Goal: Task Accomplishment & Management: Manage account settings

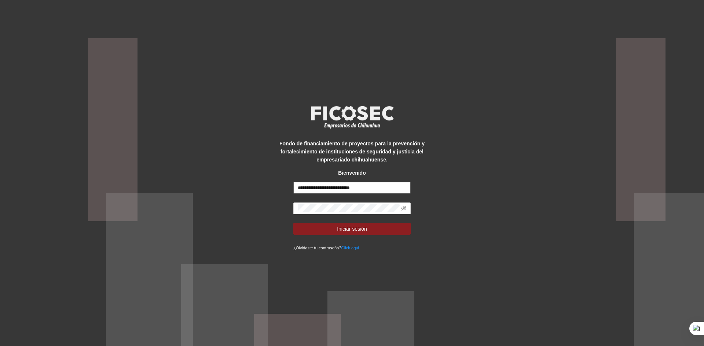
drag, startPoint x: 323, startPoint y: 188, endPoint x: 253, endPoint y: 199, distance: 71.2
click at [253, 199] on div "**********" at bounding box center [352, 173] width 704 height 346
type input "**********"
click at [264, 207] on div "**********" at bounding box center [352, 173] width 704 height 346
click at [293, 223] on button "Iniciar sesión" at bounding box center [351, 229] width 117 height 12
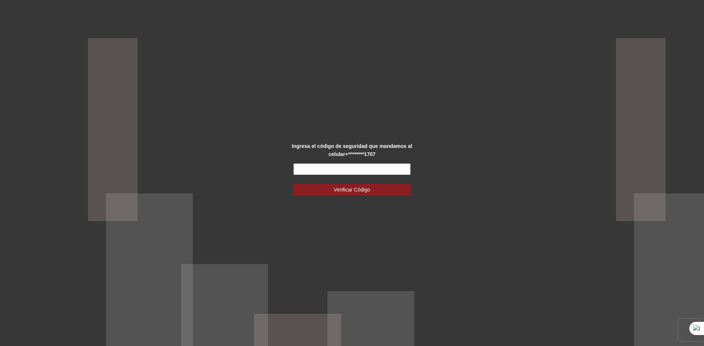
click at [301, 169] on input "text" at bounding box center [351, 169] width 117 height 12
type input "******"
click at [293, 184] on button "Verificar Código" at bounding box center [351, 190] width 117 height 12
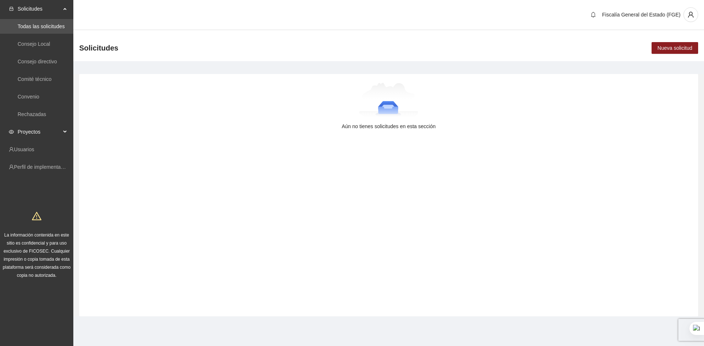
click at [54, 132] on span "Proyectos" at bounding box center [39, 132] width 43 height 15
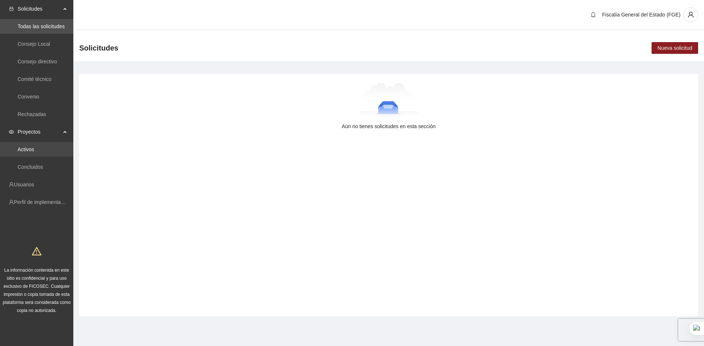
click at [30, 149] on link "Activos" at bounding box center [26, 150] width 16 height 6
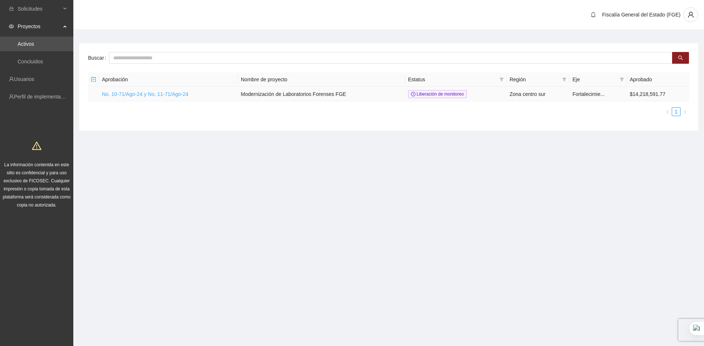
click at [136, 94] on link "No. 10-71/Ago-24 y No. 11-71/Ago-24" at bounding box center [145, 94] width 87 height 6
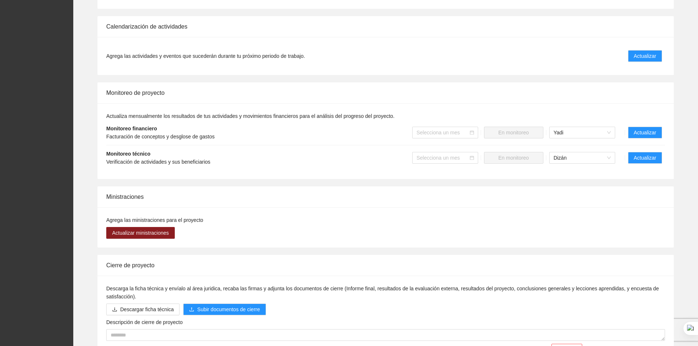
scroll to position [415, 0]
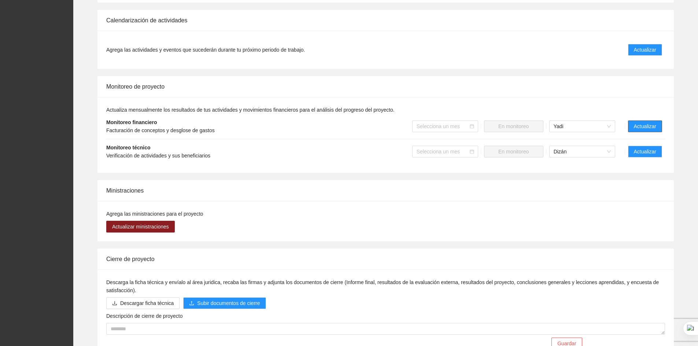
click at [642, 124] on span "Actualizar" at bounding box center [645, 126] width 22 height 8
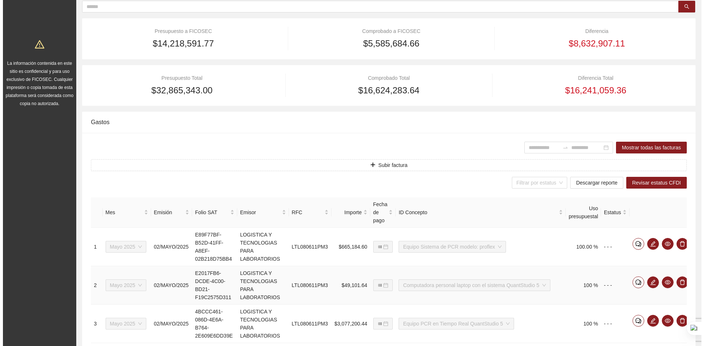
scroll to position [98, 0]
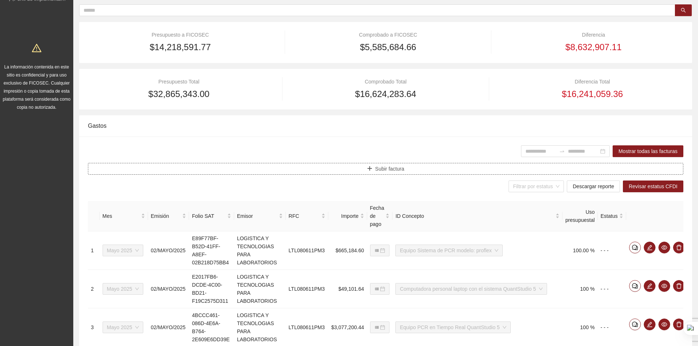
click at [400, 170] on span "Subir factura" at bounding box center [389, 169] width 29 height 8
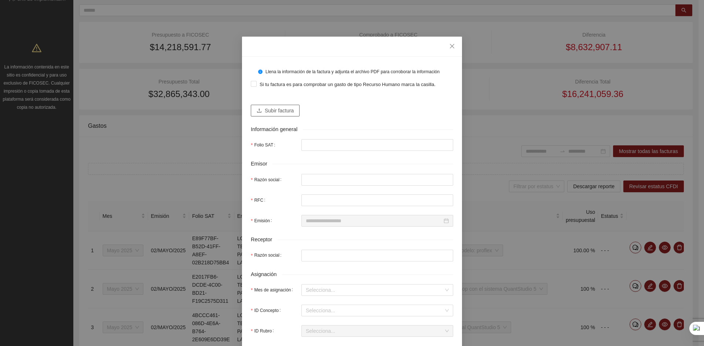
click at [265, 110] on span "Subir factura" at bounding box center [279, 111] width 29 height 8
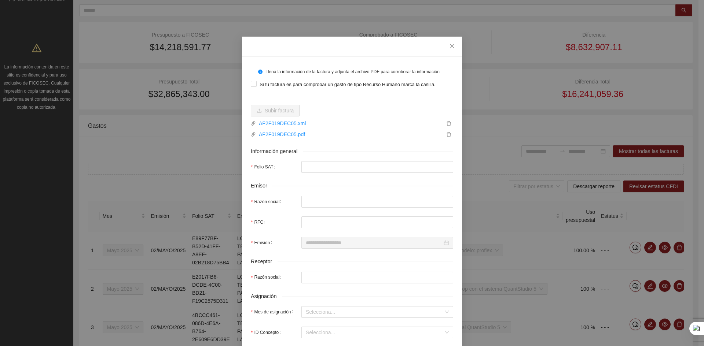
type input "**********"
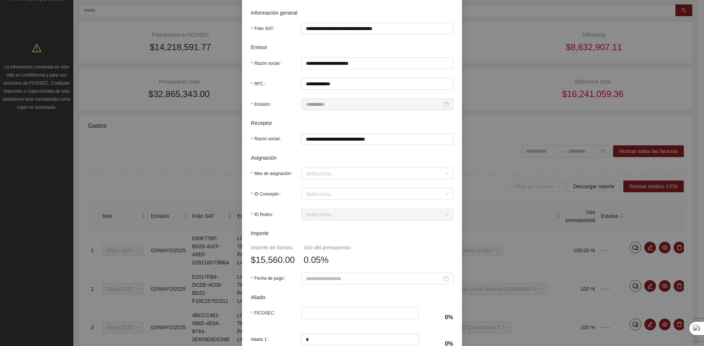
scroll to position [147, 0]
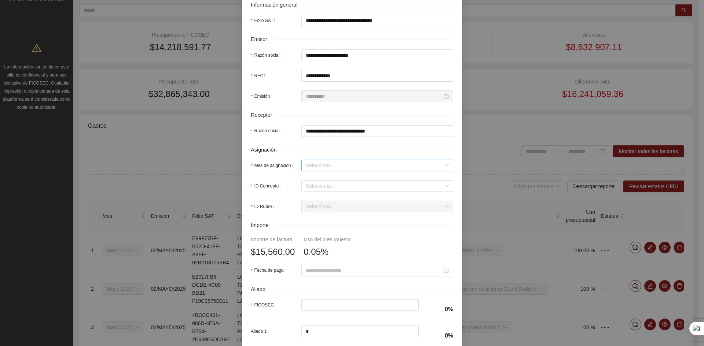
click at [315, 167] on input "Mes de asignación" at bounding box center [375, 165] width 138 height 11
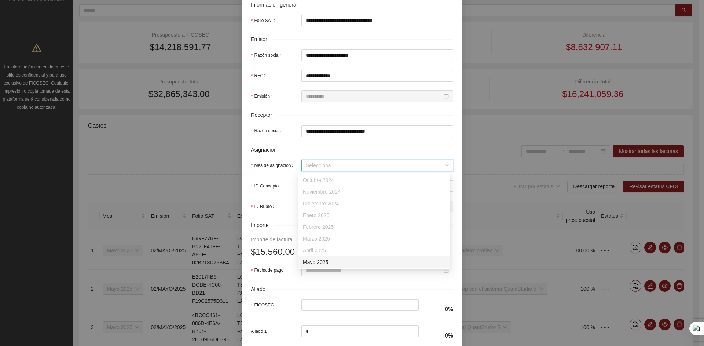
scroll to position [49, 0]
click at [319, 250] on div "Agosto 2025" at bounding box center [374, 249] width 143 height 8
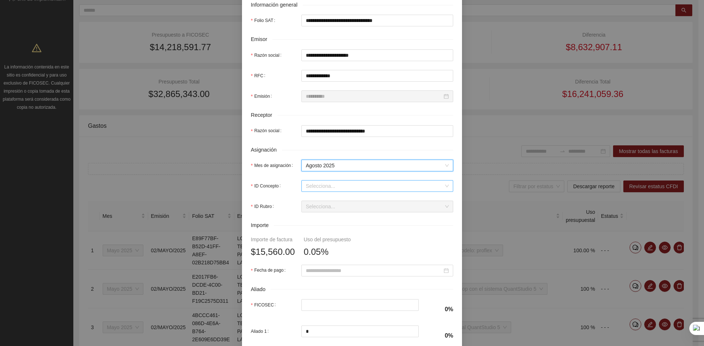
click at [312, 187] on input "ID Concepto" at bounding box center [375, 186] width 138 height 11
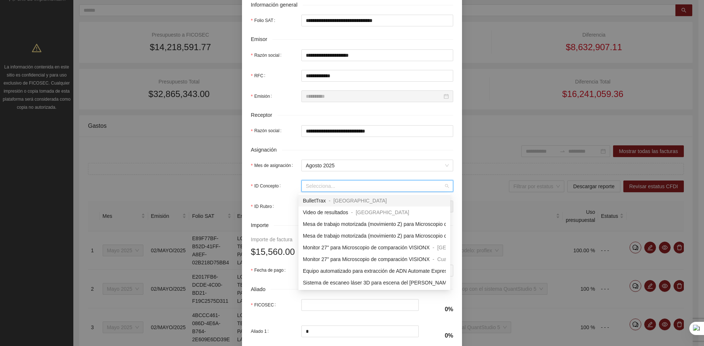
click at [321, 146] on div "Asignación" at bounding box center [352, 150] width 202 height 8
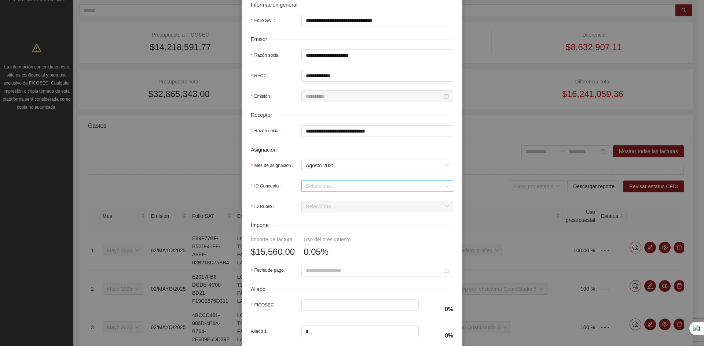
click at [318, 187] on input "ID Concepto" at bounding box center [375, 186] width 138 height 11
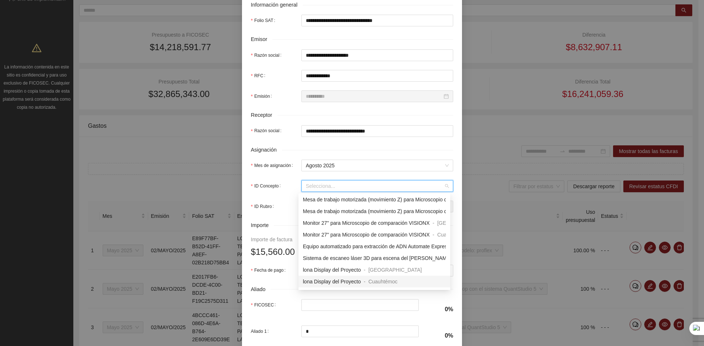
scroll to position [0, 0]
click at [327, 214] on span "Video de resultados" at bounding box center [325, 213] width 45 height 6
type input "******"
type input "*"
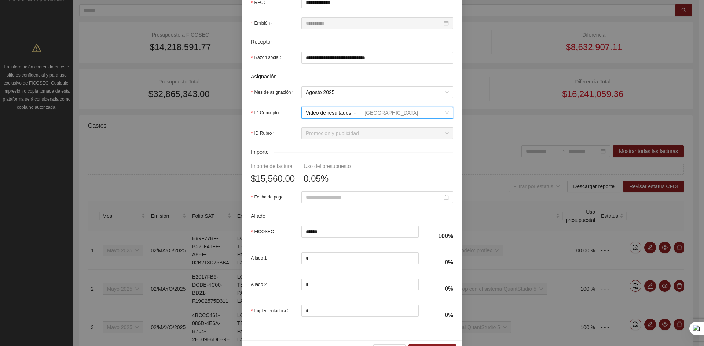
scroll to position [242, 0]
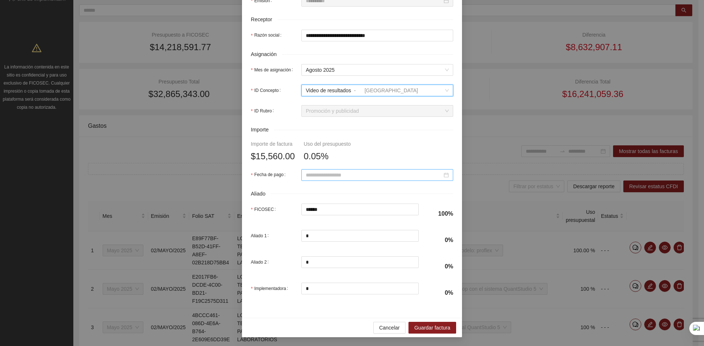
click at [327, 173] on input "Fecha de pago" at bounding box center [374, 175] width 136 height 8
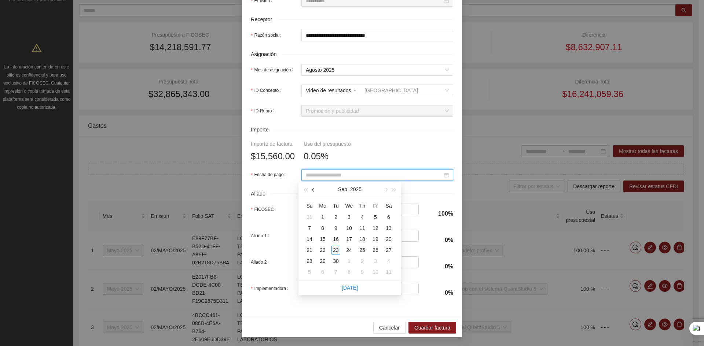
click at [312, 190] on span "button" at bounding box center [314, 190] width 4 height 4
click at [387, 190] on span "button" at bounding box center [386, 190] width 4 height 4
type input "**********"
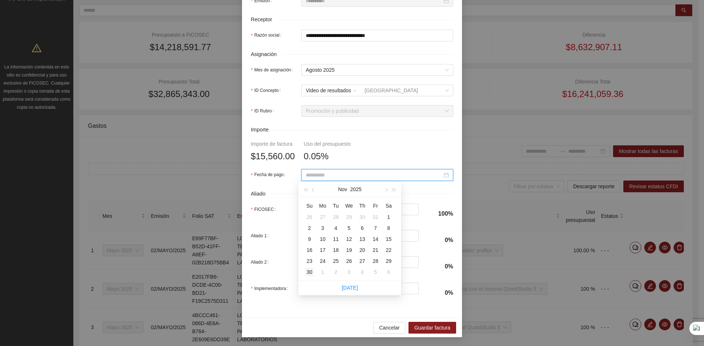
click at [308, 272] on div "30" at bounding box center [309, 272] width 9 height 9
click at [356, 151] on form "**********" at bounding box center [352, 63] width 202 height 480
click at [418, 171] on input "**********" at bounding box center [374, 175] width 136 height 8
click at [386, 190] on span "button" at bounding box center [386, 190] width 4 height 4
type input "**********"
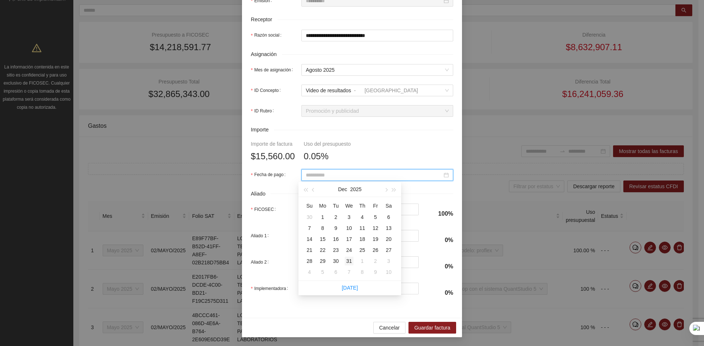
click at [346, 262] on div "31" at bounding box center [349, 261] width 9 height 9
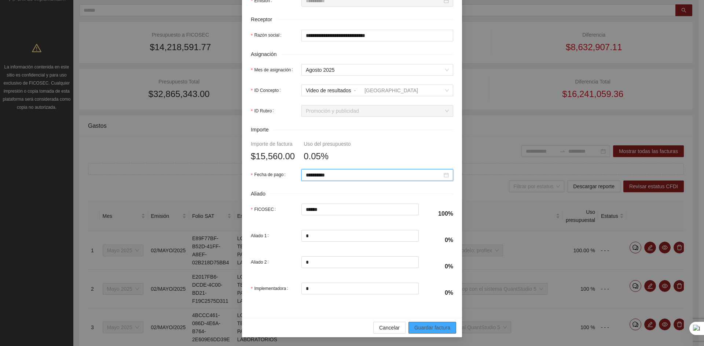
click at [423, 327] on span "Guardar factura" at bounding box center [432, 328] width 36 height 8
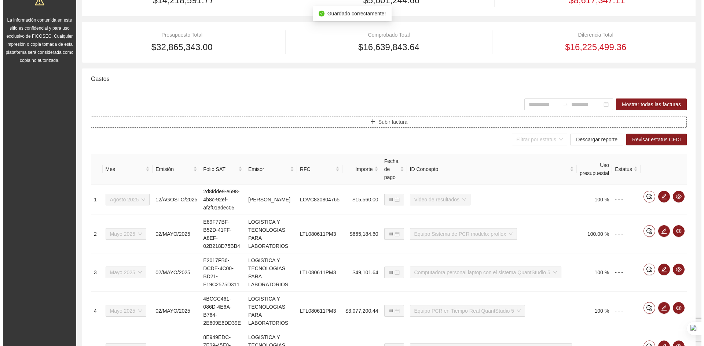
scroll to position [147, 0]
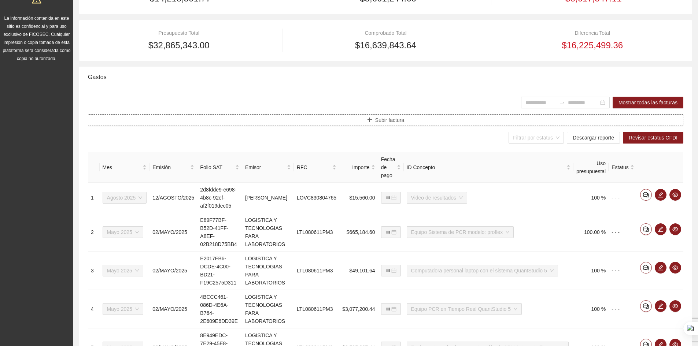
click at [389, 122] on span "Subir factura" at bounding box center [389, 120] width 29 height 8
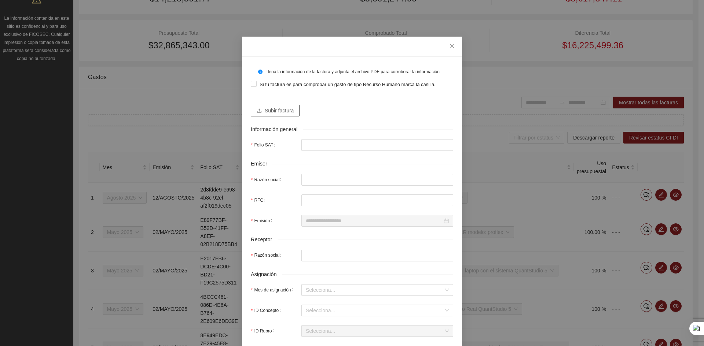
click at [271, 110] on span "Subir factura" at bounding box center [279, 111] width 29 height 8
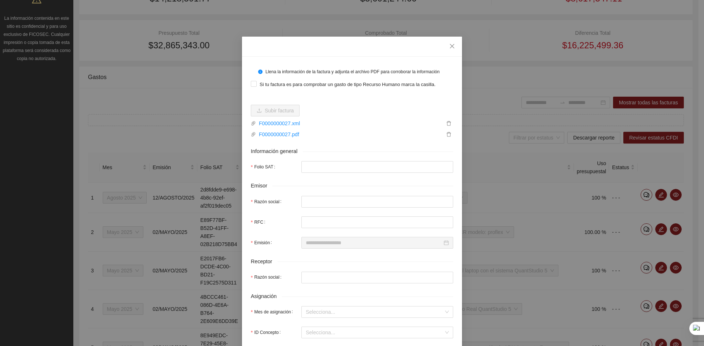
type input "**********"
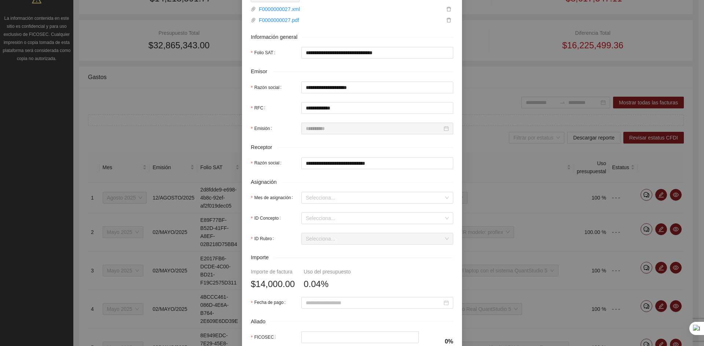
scroll to position [122, 0]
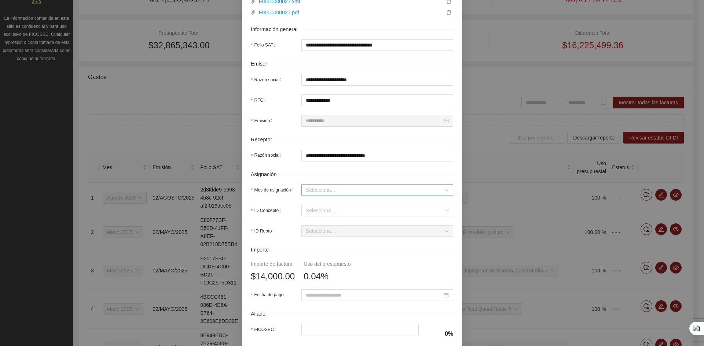
click at [319, 188] on input "Mes de asignación" at bounding box center [375, 190] width 138 height 11
click at [314, 190] on input "Mes de asignación" at bounding box center [375, 190] width 138 height 11
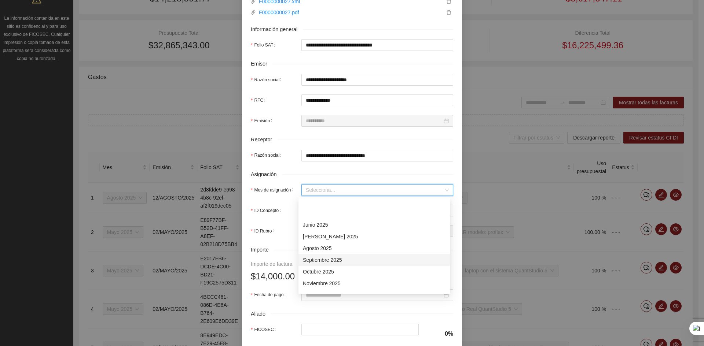
scroll to position [98, 0]
click at [318, 223] on div "Agosto 2025" at bounding box center [374, 224] width 143 height 8
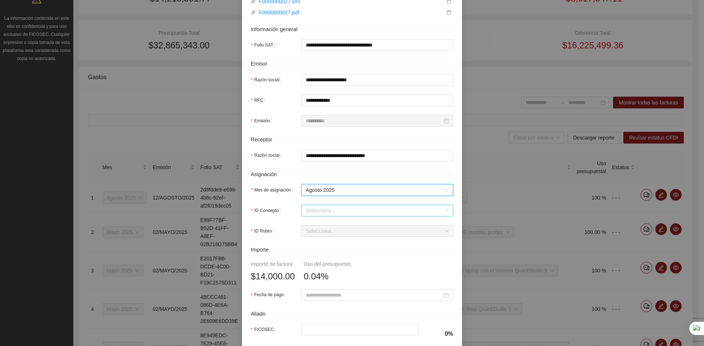
click at [311, 213] on input "ID Concepto" at bounding box center [375, 210] width 138 height 11
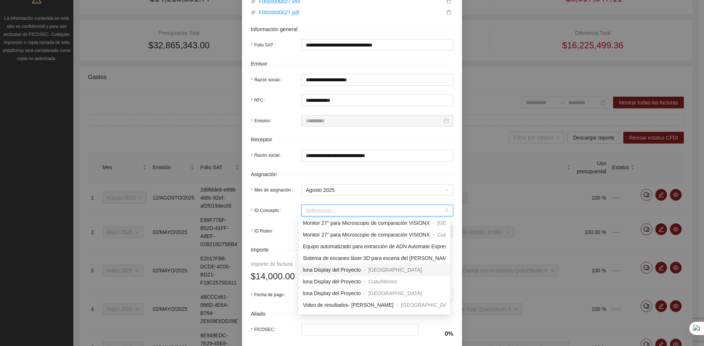
scroll to position [74, 0]
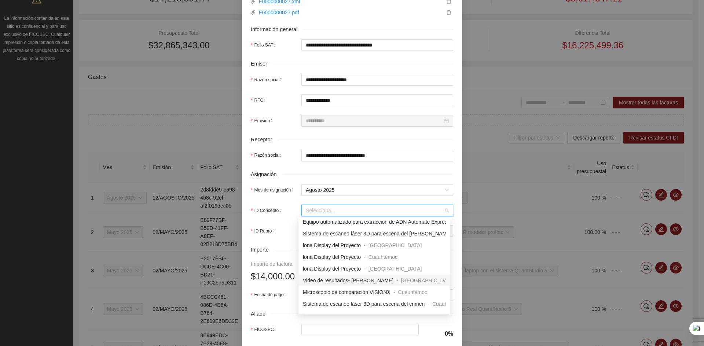
click at [332, 280] on span "Video de resultados- [PERSON_NAME]" at bounding box center [348, 281] width 91 height 6
type input "*"
type input "******"
type input "*"
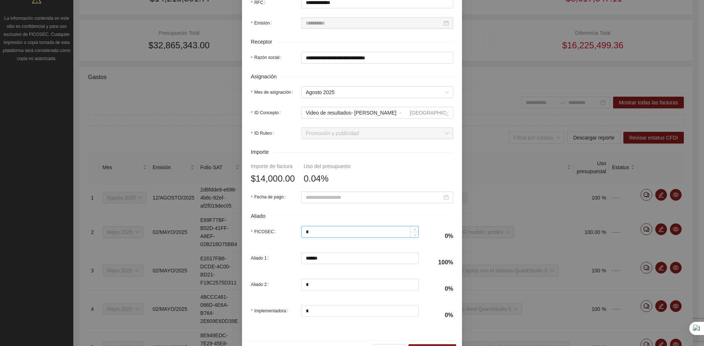
scroll to position [242, 0]
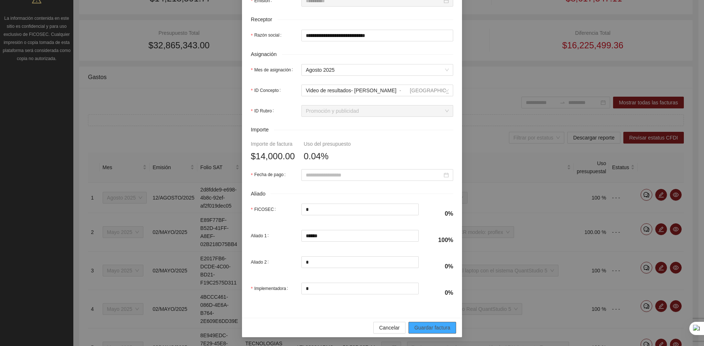
click at [419, 330] on span "Guardar factura" at bounding box center [432, 328] width 36 height 8
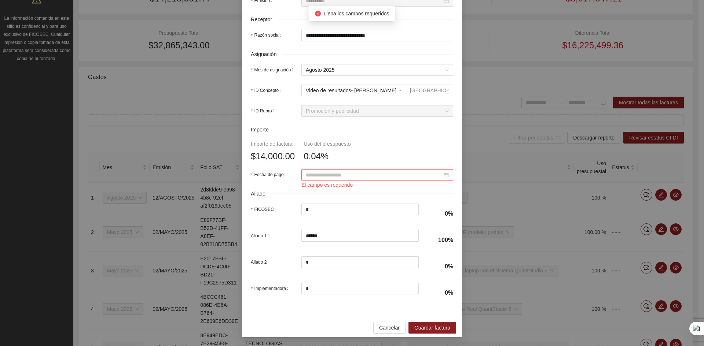
click at [360, 172] on input "Fecha de pago" at bounding box center [374, 175] width 136 height 8
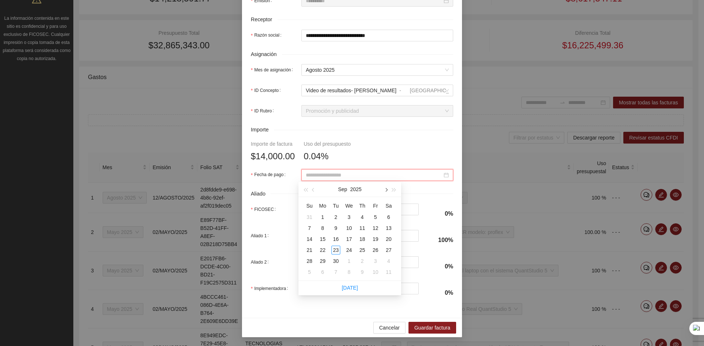
click at [386, 190] on span "button" at bounding box center [386, 190] width 4 height 4
type input "**********"
click at [348, 261] on div "31" at bounding box center [349, 261] width 9 height 9
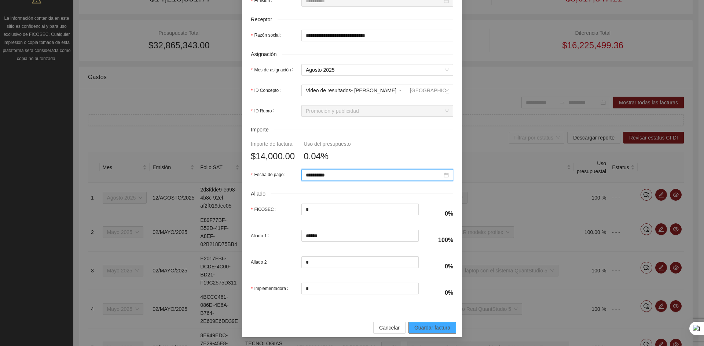
click at [424, 327] on span "Guardar factura" at bounding box center [432, 328] width 36 height 8
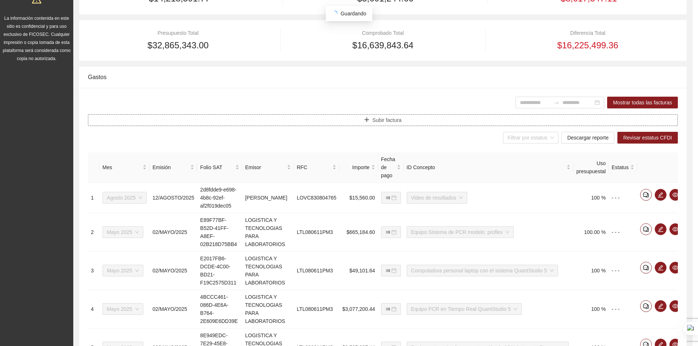
scroll to position [0, 0]
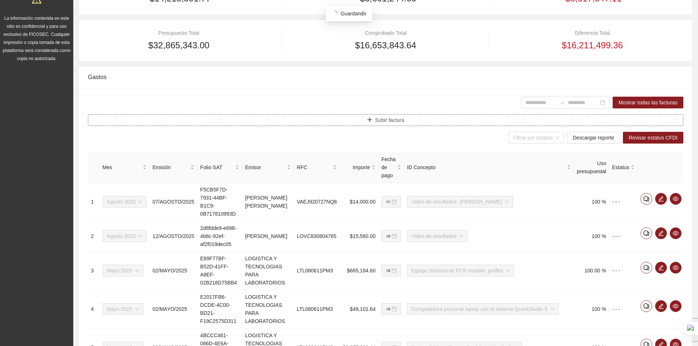
type input "**********"
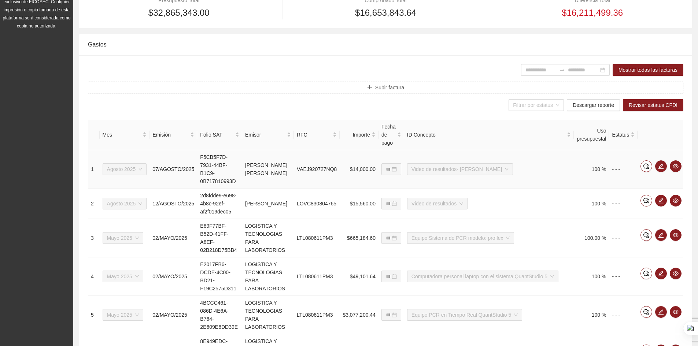
scroll to position [8, 0]
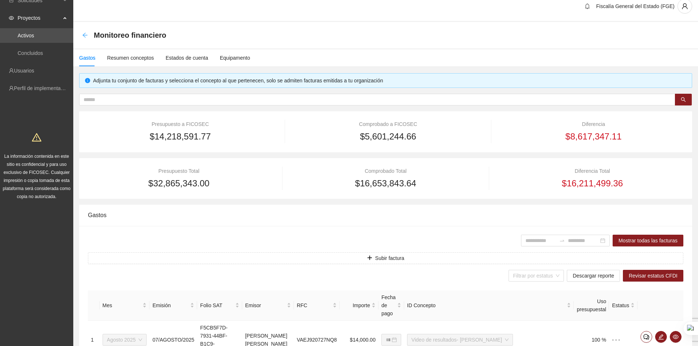
click at [86, 34] on icon "arrow-left" at bounding box center [85, 35] width 6 height 6
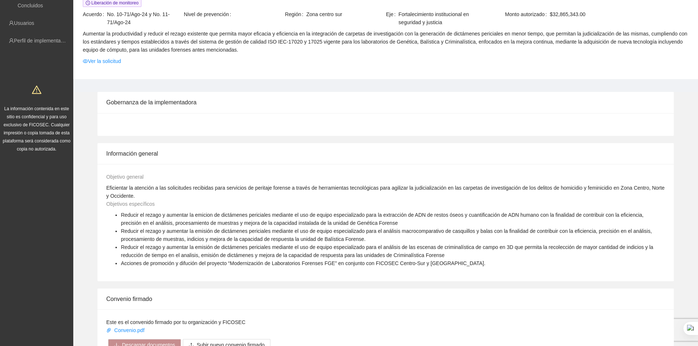
scroll to position [73, 0]
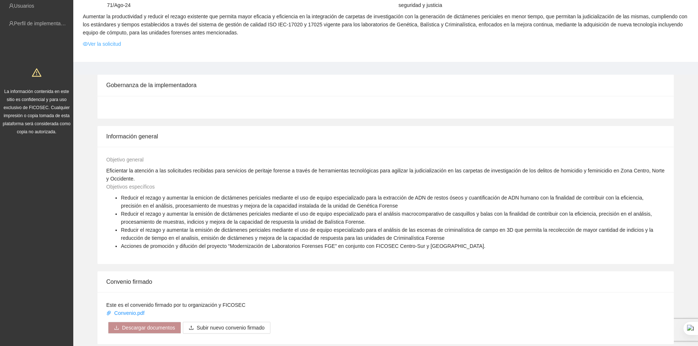
click at [120, 45] on link "Ver la solicitud" at bounding box center [102, 44] width 38 height 8
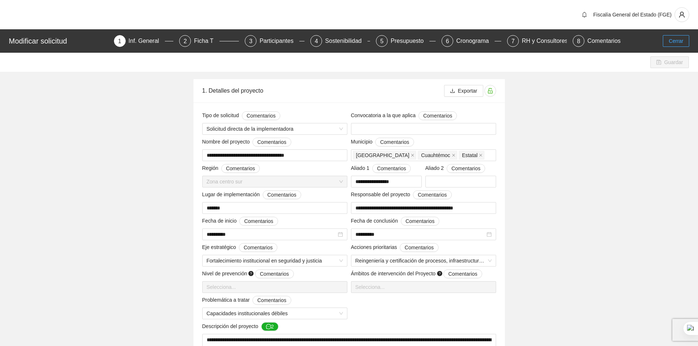
click at [673, 40] on span "Cerrar" at bounding box center [676, 41] width 15 height 8
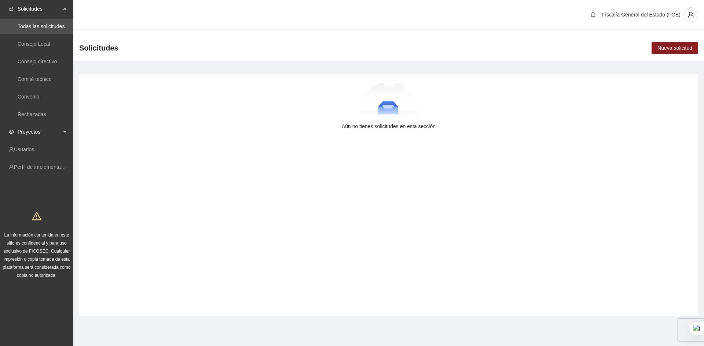
click at [47, 132] on span "Proyectos" at bounding box center [39, 132] width 43 height 15
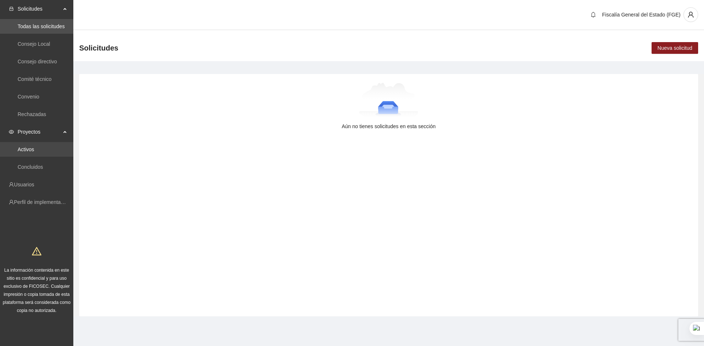
click at [31, 150] on link "Activos" at bounding box center [26, 150] width 16 height 6
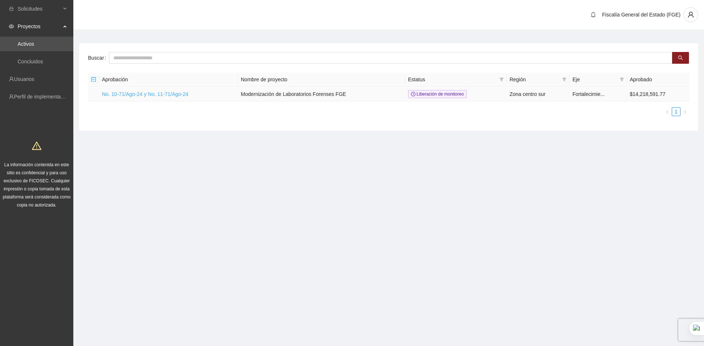
click at [125, 94] on link "No. 10-71/Ago-24 y No. 11-71/Ago-24" at bounding box center [145, 94] width 87 height 6
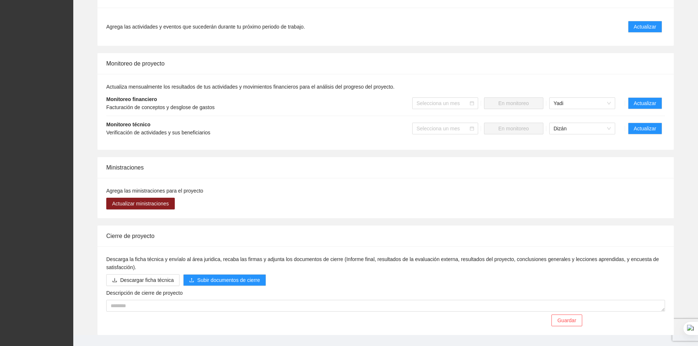
scroll to position [382, 0]
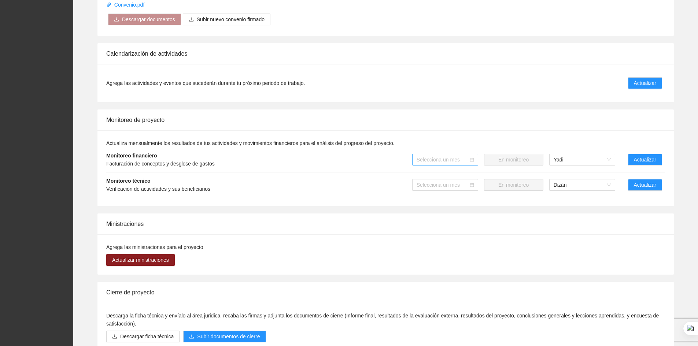
click at [471, 160] on icon "calendar" at bounding box center [472, 160] width 4 height 4
click at [473, 161] on icon "calendar" at bounding box center [472, 160] width 4 height 4
click at [442, 164] on input "search" at bounding box center [443, 159] width 52 height 11
click at [437, 198] on div "Diciembre 2024" at bounding box center [445, 198] width 57 height 8
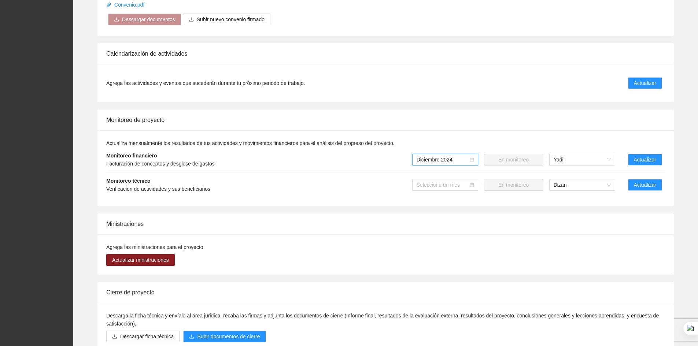
click at [472, 161] on icon "calendar" at bounding box center [472, 160] width 4 height 4
click at [473, 159] on icon "calendar" at bounding box center [472, 160] width 4 height 4
click at [437, 163] on span "Diciembre 2024" at bounding box center [445, 159] width 57 height 11
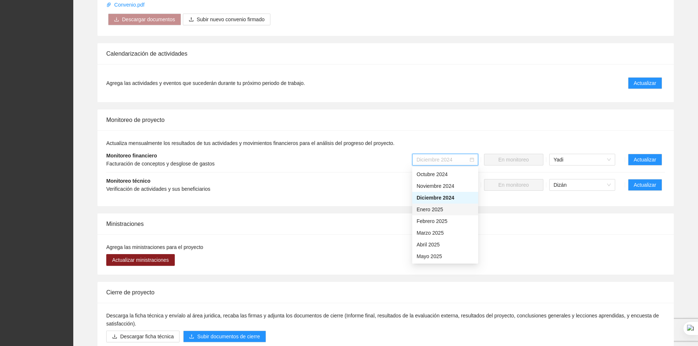
click at [426, 212] on div "Enero 2025" at bounding box center [445, 210] width 57 height 8
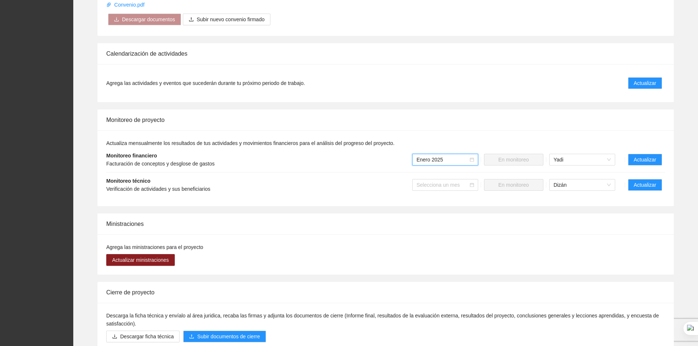
click at [440, 161] on span "Enero 2025" at bounding box center [445, 159] width 57 height 11
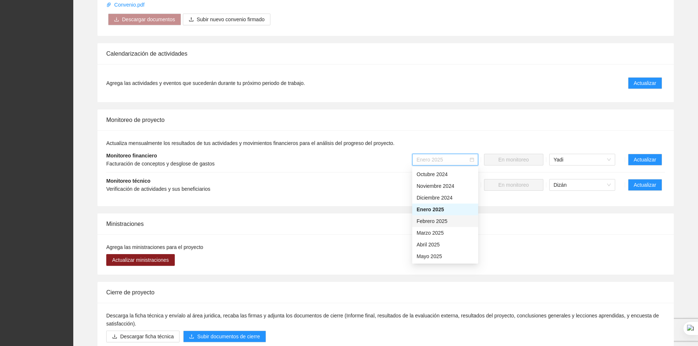
click at [424, 224] on div "Febrero 2025" at bounding box center [445, 221] width 57 height 8
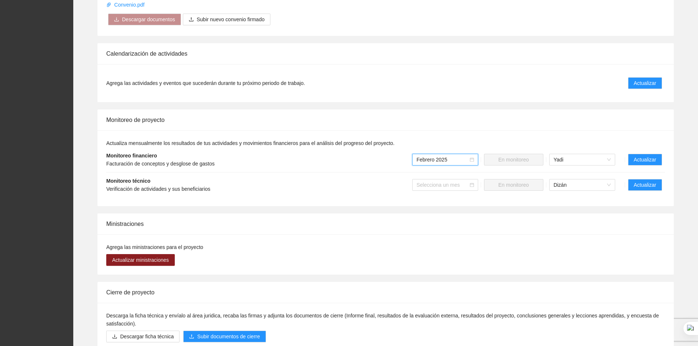
click at [435, 161] on span "Febrero 2025" at bounding box center [445, 159] width 57 height 11
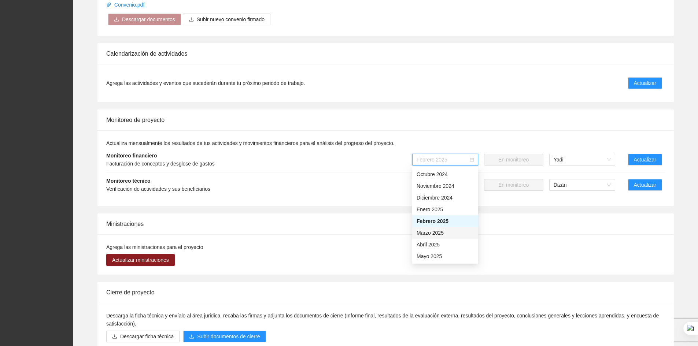
click at [427, 234] on div "Marzo 2025" at bounding box center [445, 233] width 57 height 8
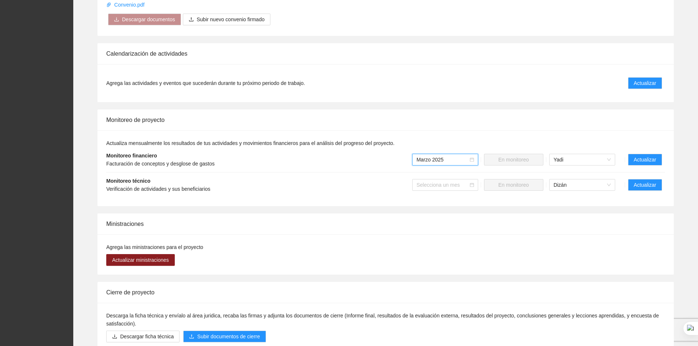
click at [429, 161] on span "Marzo 2025" at bounding box center [445, 159] width 57 height 11
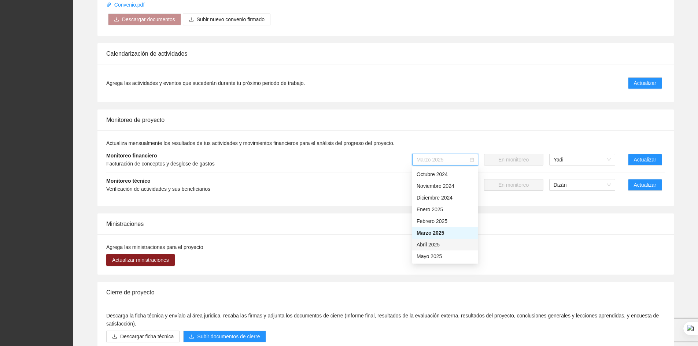
click at [427, 245] on div "Abril 2025" at bounding box center [445, 245] width 57 height 8
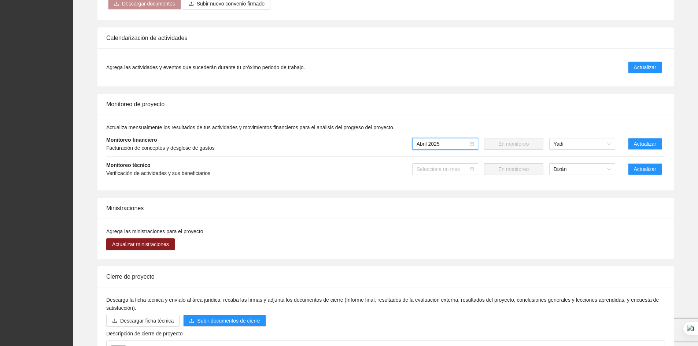
scroll to position [407, 0]
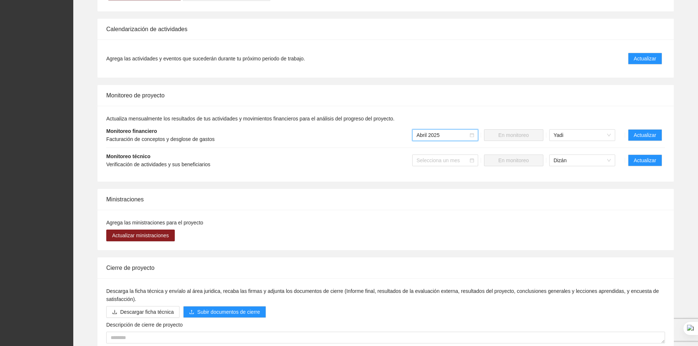
click at [444, 136] on span "Abril 2025" at bounding box center [445, 135] width 57 height 11
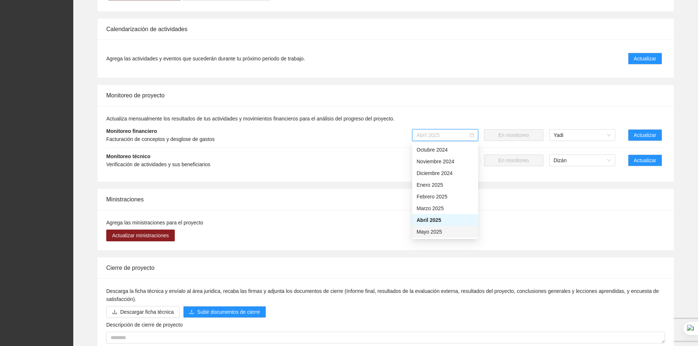
click at [426, 233] on div "Mayo 2025" at bounding box center [445, 232] width 57 height 8
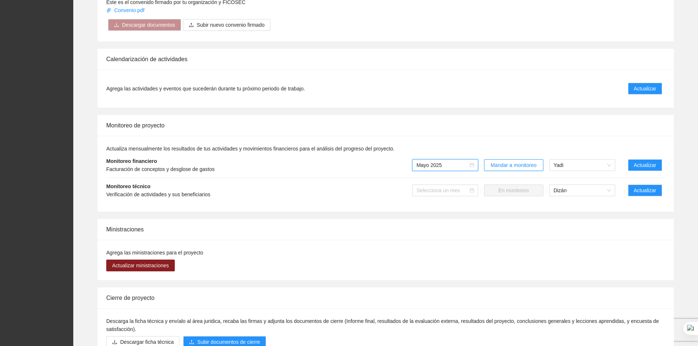
scroll to position [382, 0]
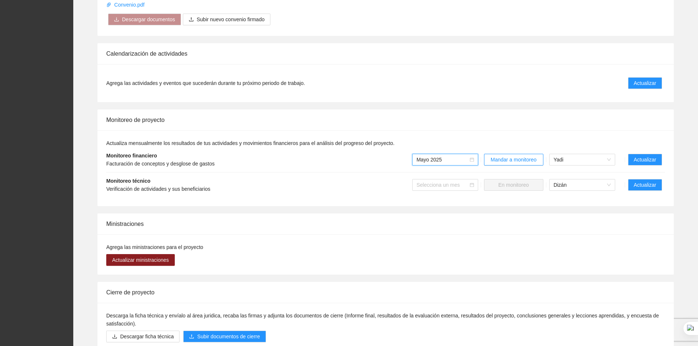
click at [444, 165] on span "Mayo 2025" at bounding box center [445, 159] width 57 height 11
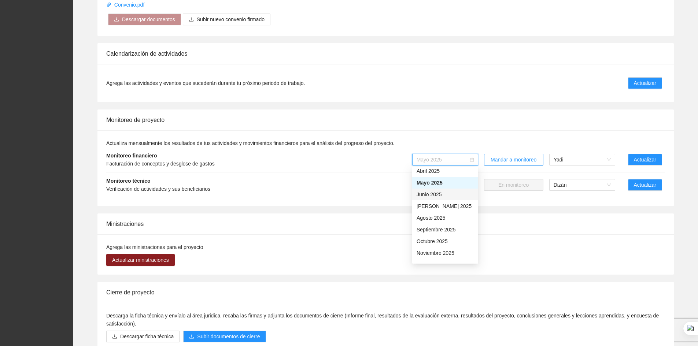
click at [429, 195] on div "Junio 2025" at bounding box center [445, 195] width 57 height 8
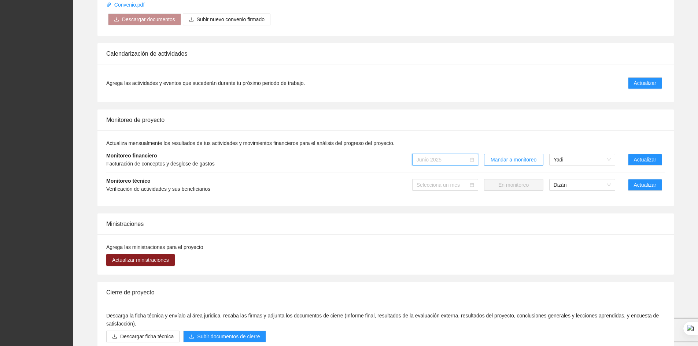
click at [444, 161] on span "Junio 2025" at bounding box center [445, 159] width 57 height 11
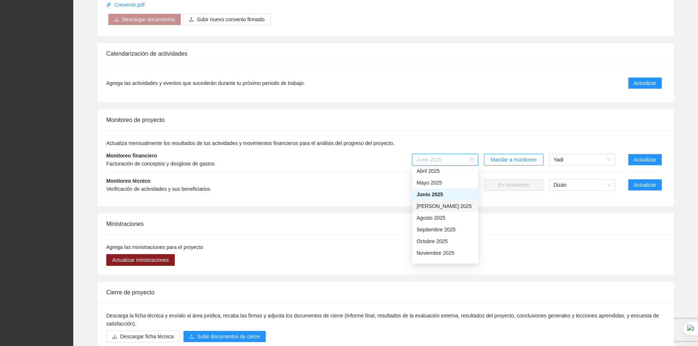
click at [430, 210] on div "[PERSON_NAME] 2025" at bounding box center [445, 207] width 66 height 12
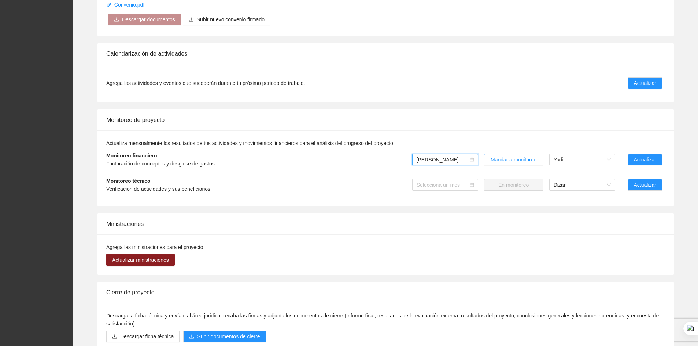
click at [434, 161] on span "[PERSON_NAME] 2025" at bounding box center [445, 159] width 57 height 11
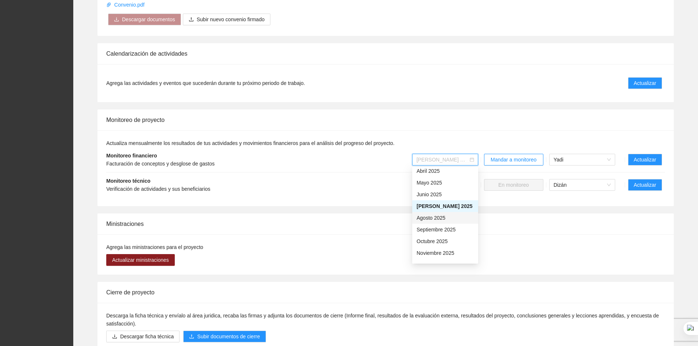
click at [429, 220] on div "Agosto 2025" at bounding box center [445, 218] width 57 height 8
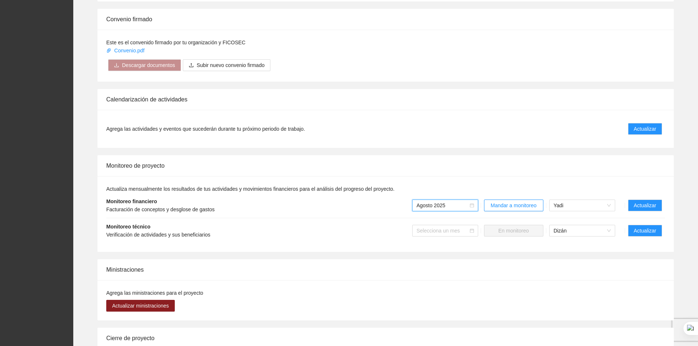
scroll to position [333, 0]
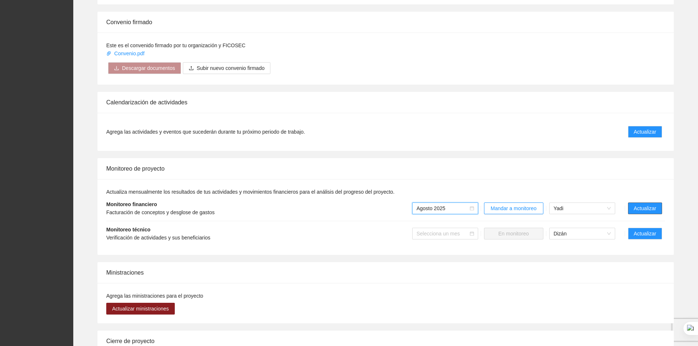
click at [640, 210] on span "Actualizar" at bounding box center [645, 209] width 22 height 8
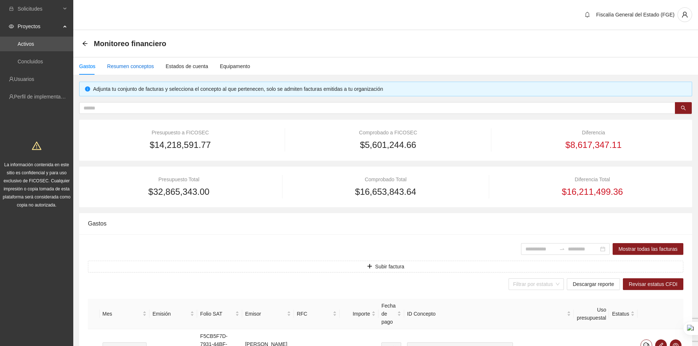
click at [128, 68] on div "Resumen conceptos" at bounding box center [130, 66] width 47 height 8
click at [183, 66] on div "Estados de cuenta" at bounding box center [187, 66] width 43 height 8
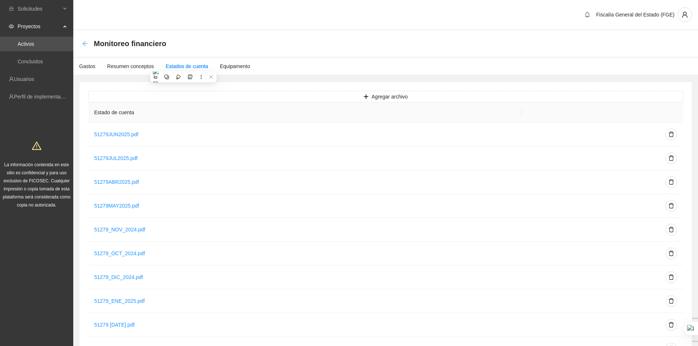
click at [86, 43] on icon "arrow-left" at bounding box center [85, 44] width 6 height 6
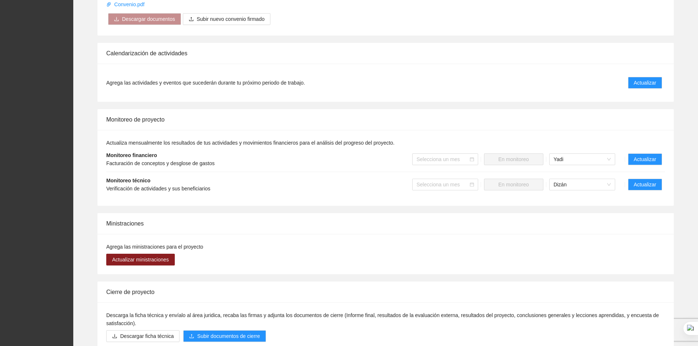
scroll to position [391, 0]
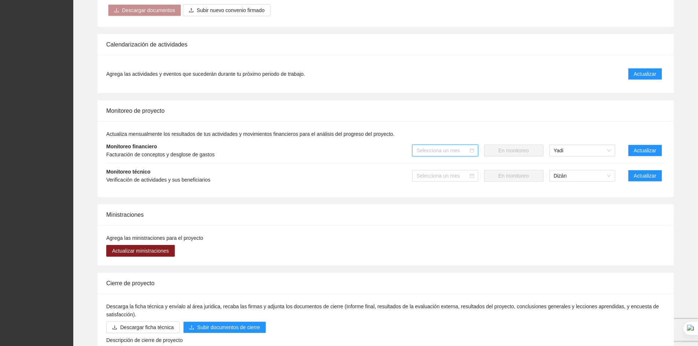
click at [444, 154] on input "search" at bounding box center [443, 150] width 52 height 11
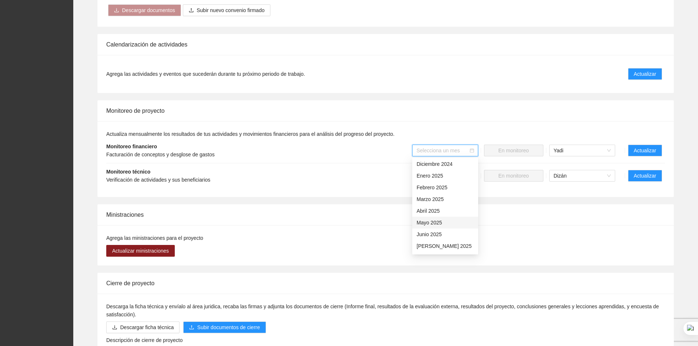
click at [430, 225] on div "Mayo 2025" at bounding box center [445, 223] width 57 height 8
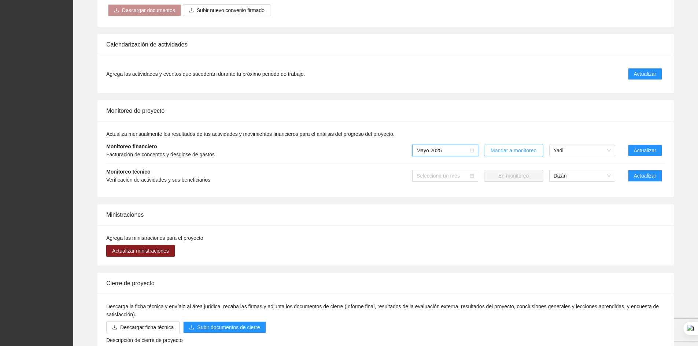
click at [509, 151] on span "Mandar a monitoreo" at bounding box center [514, 151] width 46 height 8
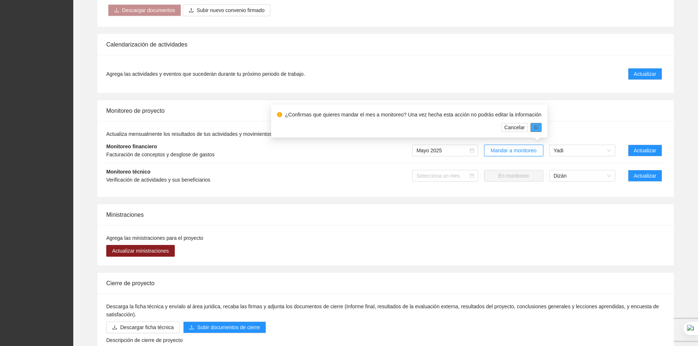
click at [534, 130] on span "Sí" at bounding box center [536, 128] width 5 height 8
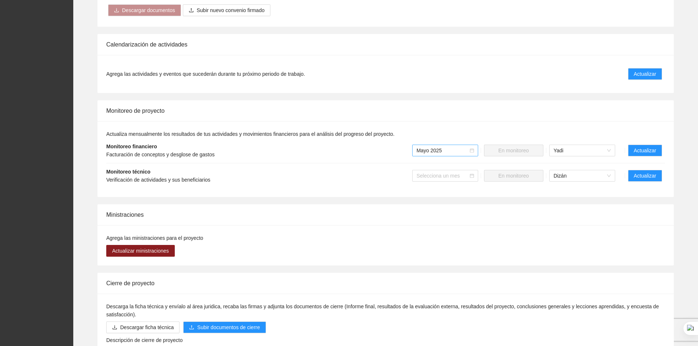
click at [451, 152] on span "Mayo 2025" at bounding box center [445, 150] width 57 height 11
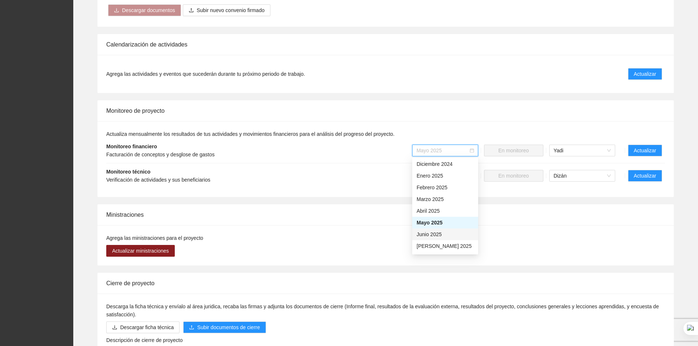
click at [426, 237] on div "Junio 2025" at bounding box center [445, 235] width 57 height 8
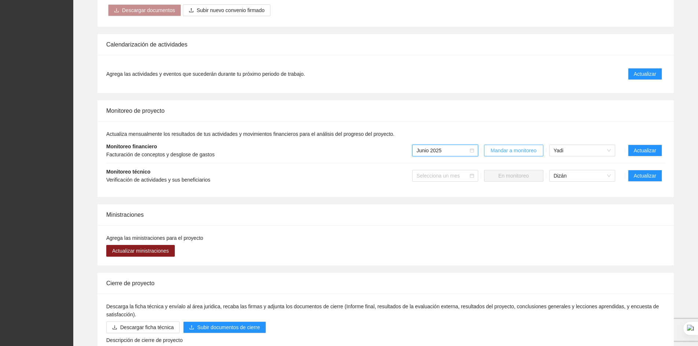
click at [506, 152] on span "Mandar a monitoreo" at bounding box center [514, 151] width 46 height 8
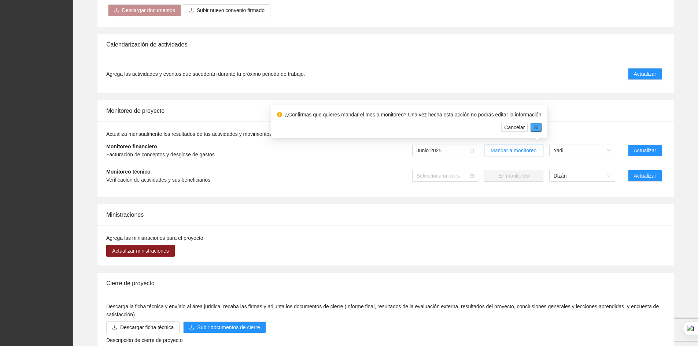
click at [534, 127] on span "Sí" at bounding box center [536, 128] width 5 height 8
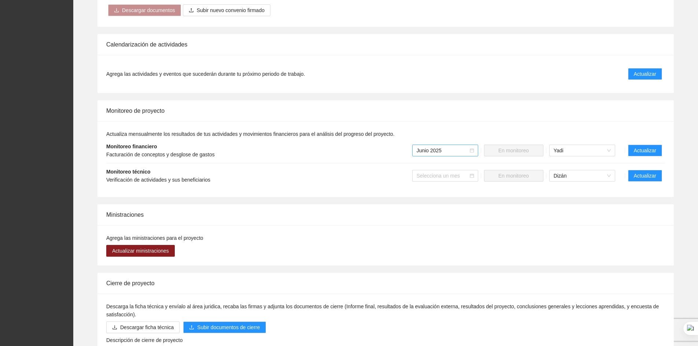
click at [440, 151] on span "Junio 2025" at bounding box center [445, 150] width 57 height 11
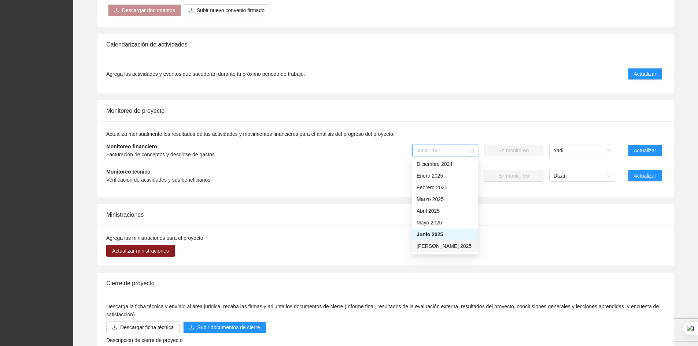
click at [427, 246] on div "[PERSON_NAME] 2025" at bounding box center [445, 246] width 57 height 8
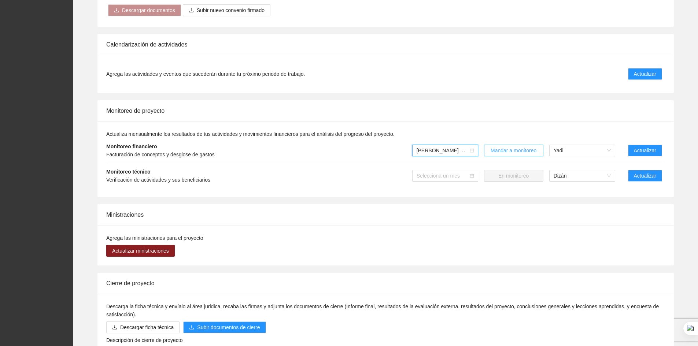
click at [502, 152] on span "Mandar a monitoreo" at bounding box center [514, 151] width 46 height 8
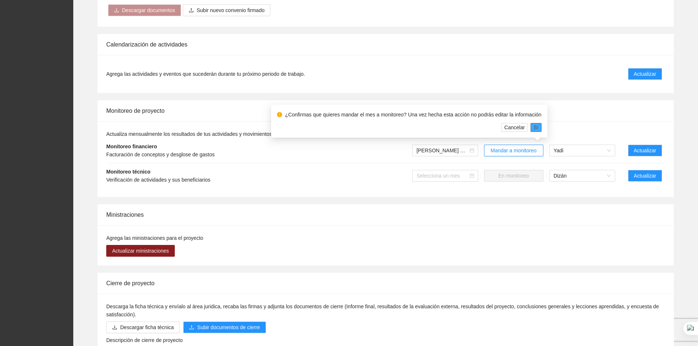
click at [534, 129] on span "Sí" at bounding box center [536, 128] width 5 height 8
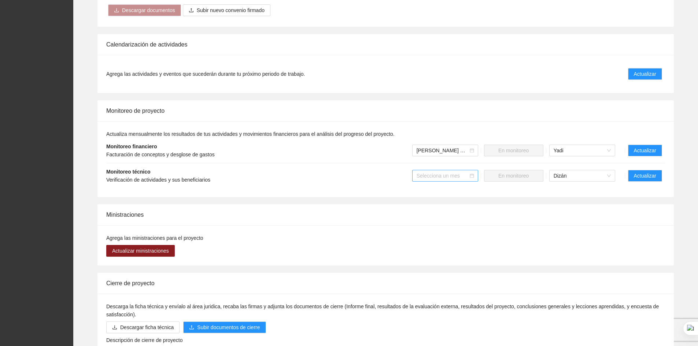
click at [437, 180] on input "search" at bounding box center [443, 175] width 52 height 11
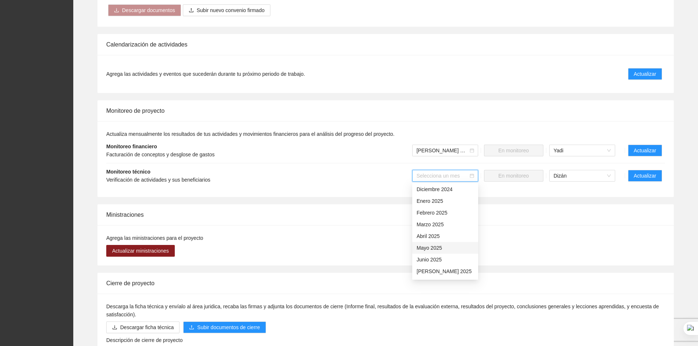
click at [425, 249] on div "Mayo 2025" at bounding box center [445, 248] width 57 height 8
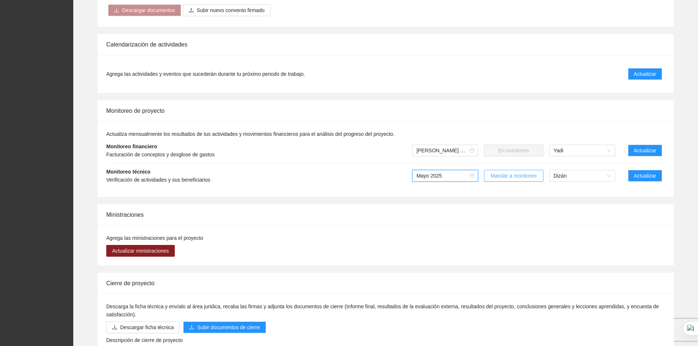
click at [511, 179] on span "Mandar a monitoreo" at bounding box center [514, 176] width 46 height 8
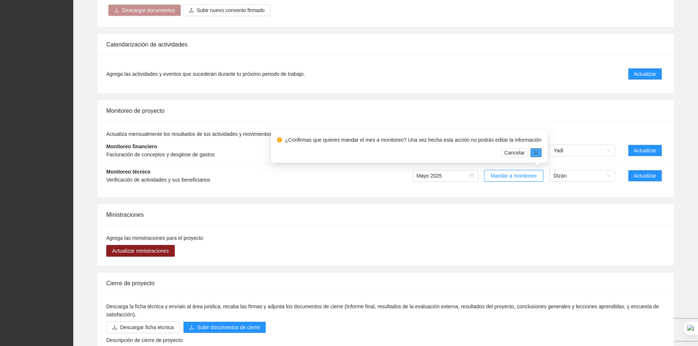
click at [534, 153] on span "Sí" at bounding box center [536, 153] width 5 height 8
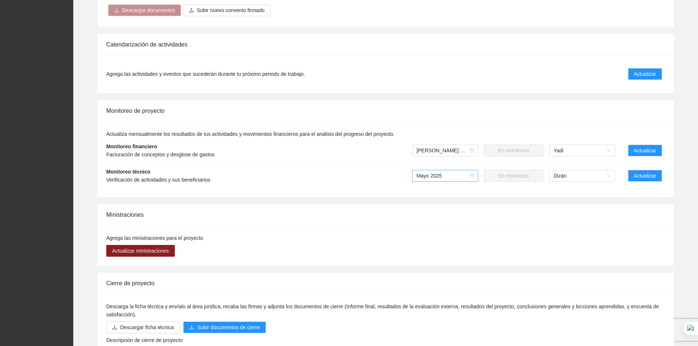
click at [435, 180] on span "Mayo 2025" at bounding box center [445, 175] width 57 height 11
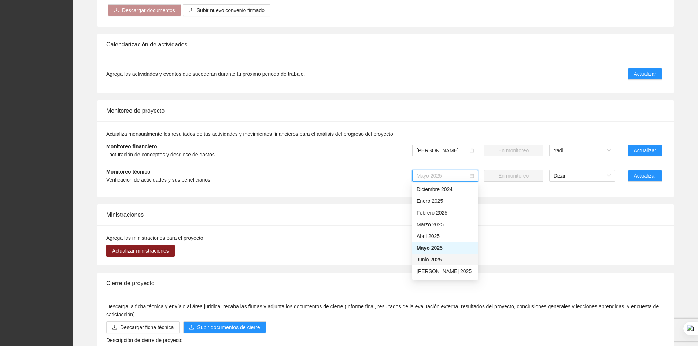
click at [426, 262] on div "Junio 2025" at bounding box center [445, 260] width 57 height 8
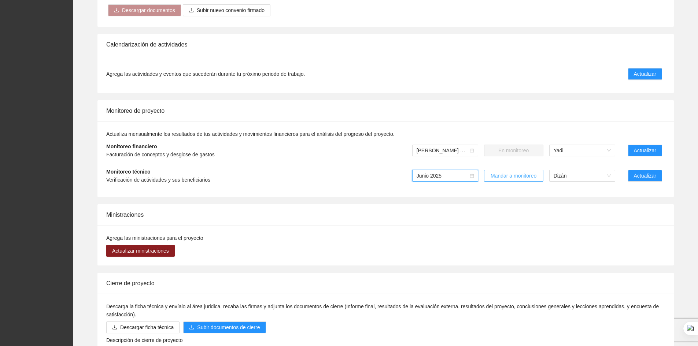
click at [502, 177] on span "Mandar a monitoreo" at bounding box center [514, 176] width 46 height 8
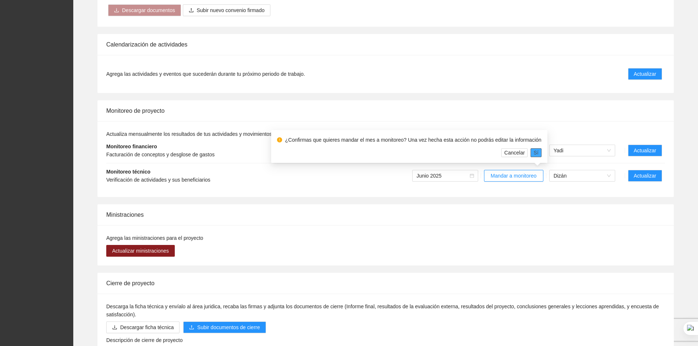
click at [534, 154] on span "Sí" at bounding box center [536, 153] width 5 height 8
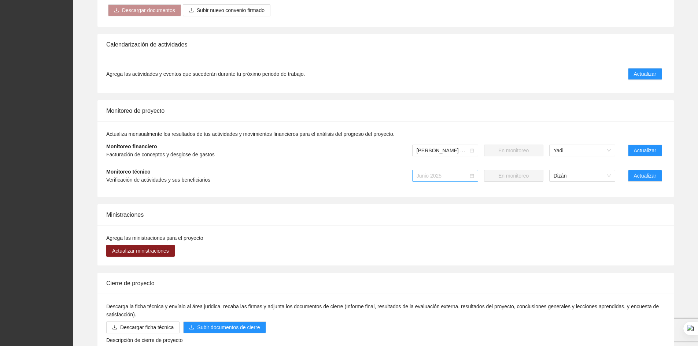
click at [457, 177] on span "Junio 2025" at bounding box center [445, 175] width 57 height 11
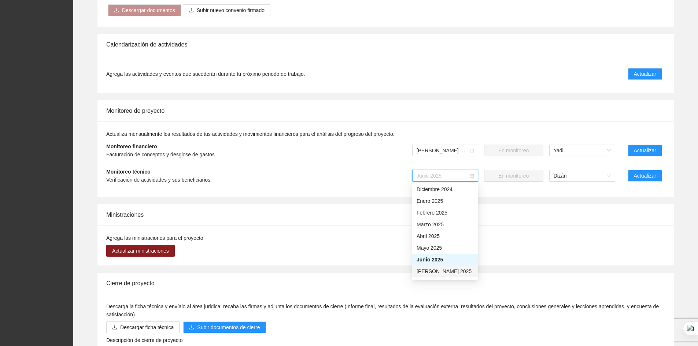
click at [423, 272] on div "[PERSON_NAME] 2025" at bounding box center [445, 272] width 57 height 8
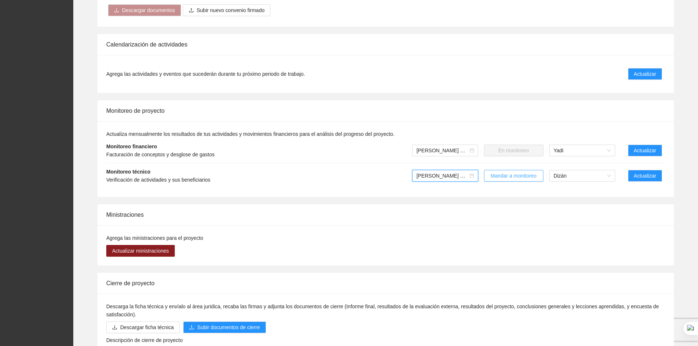
click at [516, 177] on span "Mandar a monitoreo" at bounding box center [514, 176] width 46 height 8
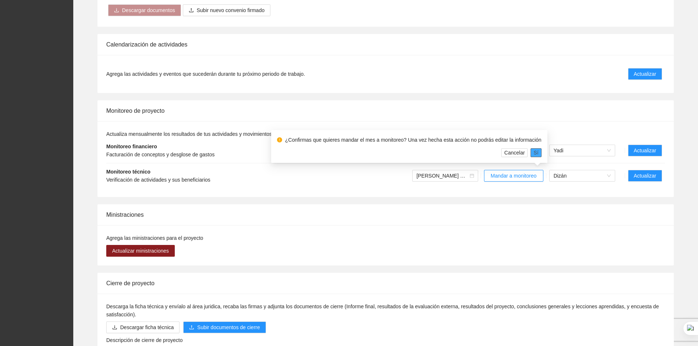
click at [534, 152] on span "Sí" at bounding box center [536, 153] width 5 height 8
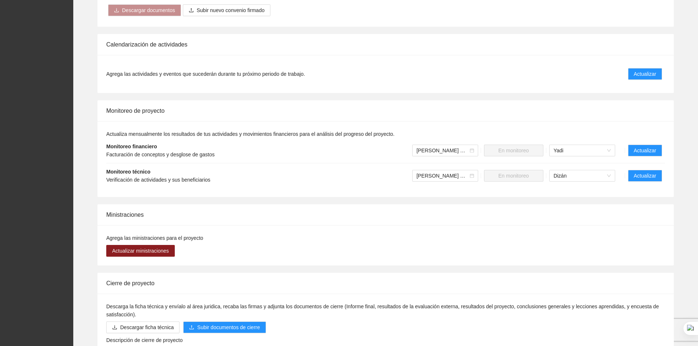
click at [393, 110] on div "Monitoreo de proyecto" at bounding box center [385, 110] width 559 height 21
click at [514, 120] on div "Monitoreo de proyecto" at bounding box center [385, 110] width 559 height 21
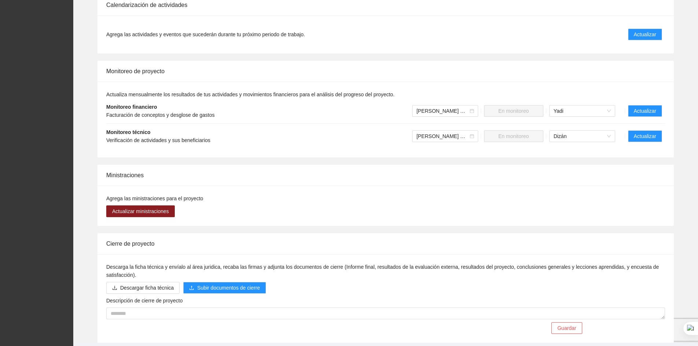
scroll to position [407, 0]
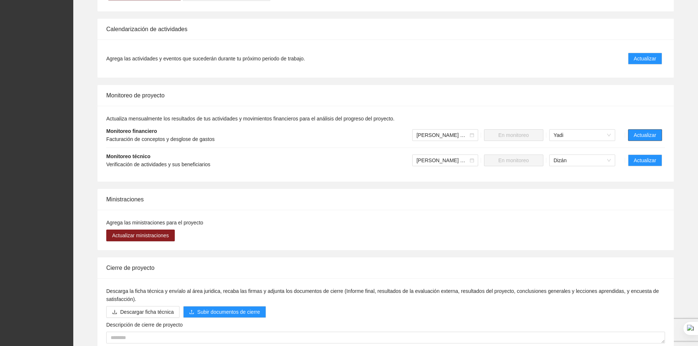
click at [645, 134] on span "Actualizar" at bounding box center [645, 135] width 22 height 8
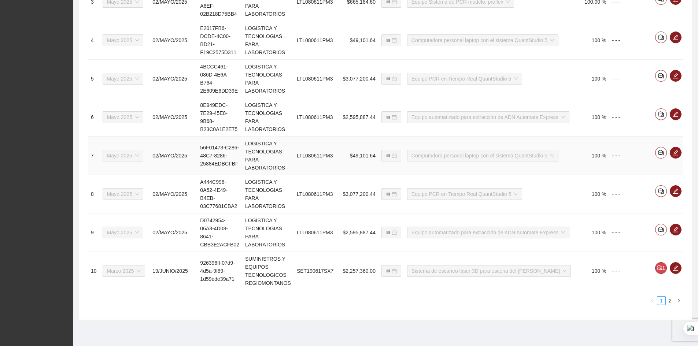
scroll to position [424, 0]
click at [681, 300] on icon "right" at bounding box center [679, 301] width 4 height 4
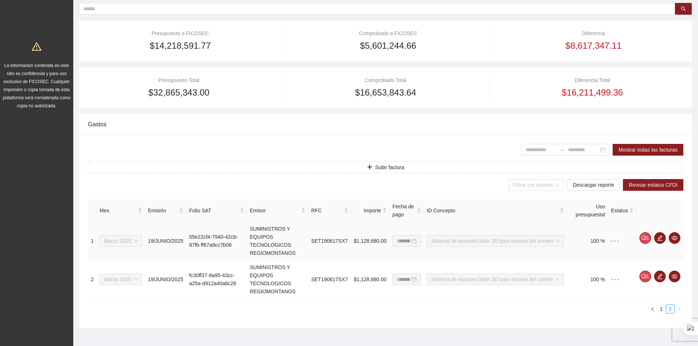
scroll to position [108, 0]
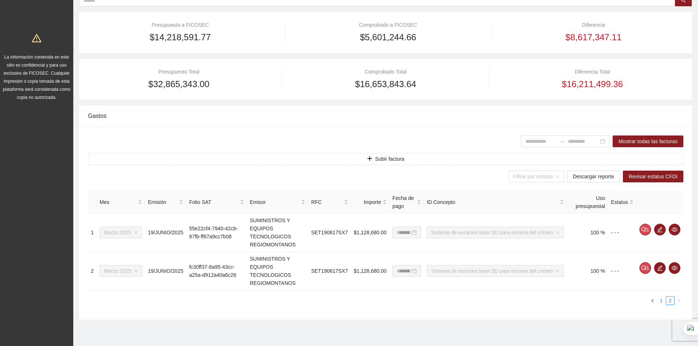
click at [663, 302] on link "1" at bounding box center [662, 301] width 8 height 8
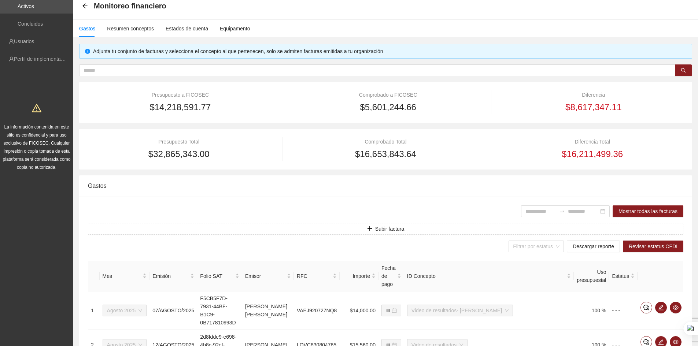
scroll to position [0, 0]
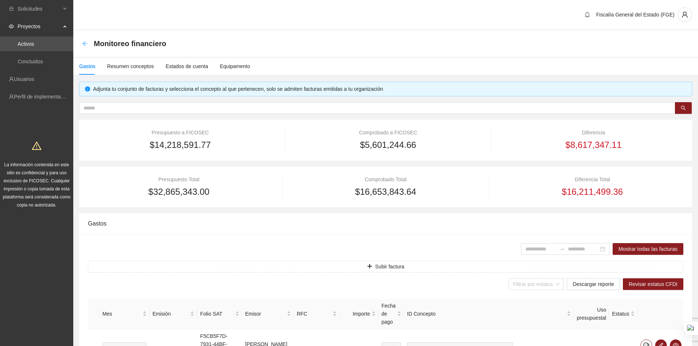
click at [85, 44] on icon "arrow-left" at bounding box center [85, 44] width 6 height 6
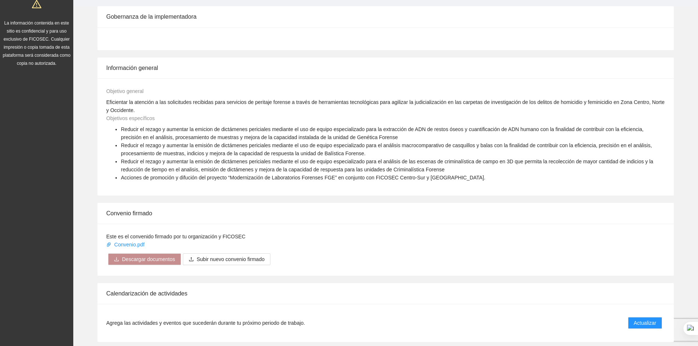
scroll to position [382, 0]
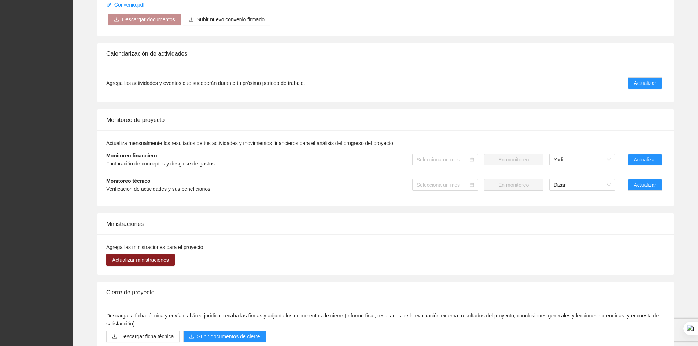
click at [129, 179] on strong "Monitoreo técnico" at bounding box center [128, 181] width 44 height 6
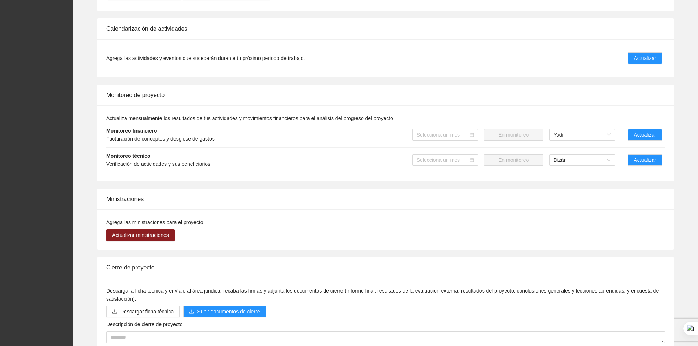
scroll to position [455, 0]
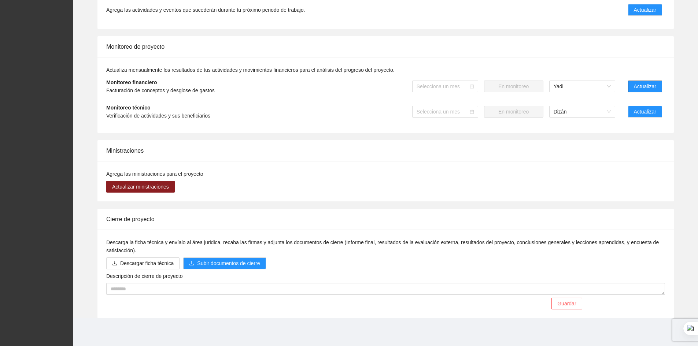
click at [644, 87] on span "Actualizar" at bounding box center [645, 86] width 22 height 8
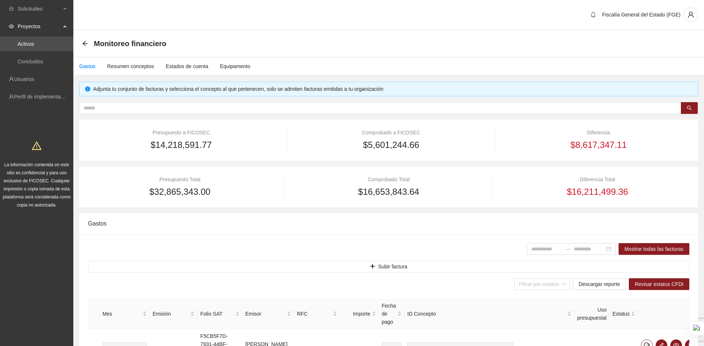
type input "**********"
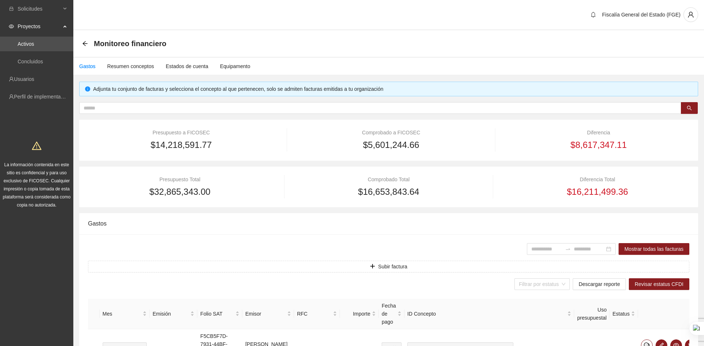
type input "**********"
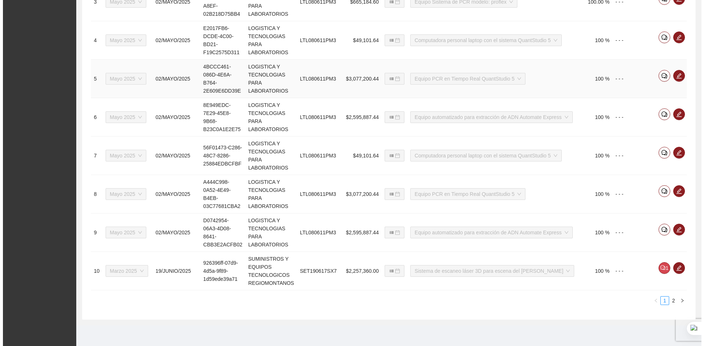
scroll to position [424, 0]
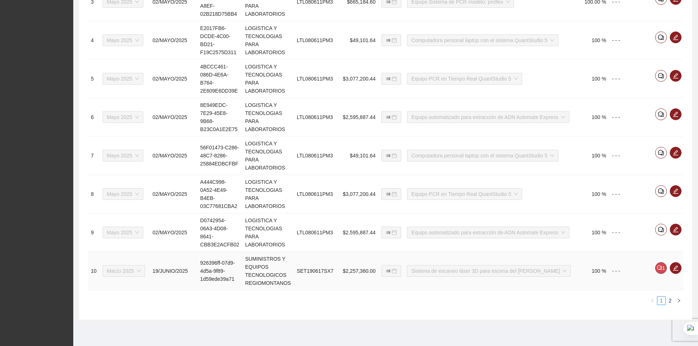
click at [657, 268] on icon "comment" at bounding box center [659, 267] width 5 height 5
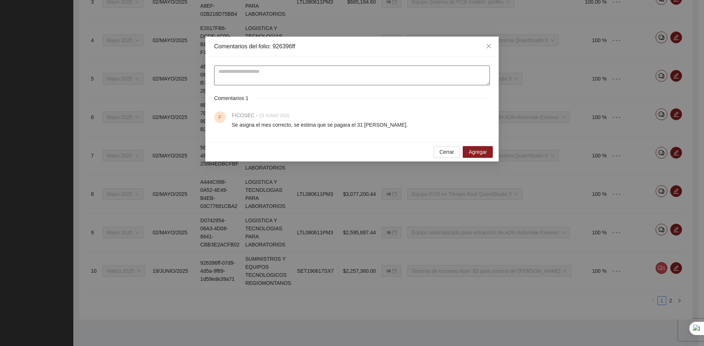
click at [241, 74] on textarea at bounding box center [352, 76] width 276 height 20
click at [230, 74] on textarea at bounding box center [352, 76] width 276 height 20
click at [231, 74] on textarea at bounding box center [352, 76] width 276 height 20
type textarea "*"
drag, startPoint x: 257, startPoint y: 73, endPoint x: 248, endPoint y: 69, distance: 9.9
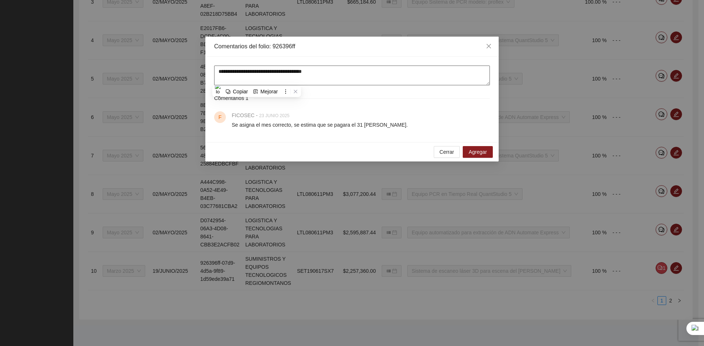
click at [248, 69] on textarea "**********" at bounding box center [352, 76] width 276 height 20
click at [253, 74] on textarea "**********" at bounding box center [352, 76] width 276 height 20
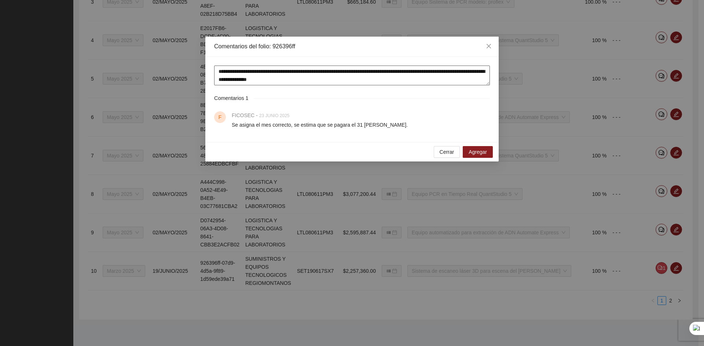
click at [447, 73] on textarea "**********" at bounding box center [352, 76] width 276 height 20
drag, startPoint x: 218, startPoint y: 72, endPoint x: 314, endPoint y: 83, distance: 96.0
click at [314, 83] on textarea "**********" at bounding box center [352, 76] width 276 height 20
type textarea "**********"
click at [240, 129] on div "Se asigna el mes correcto, se estima que se pagara el 31 [PERSON_NAME]." at bounding box center [356, 125] width 249 height 8
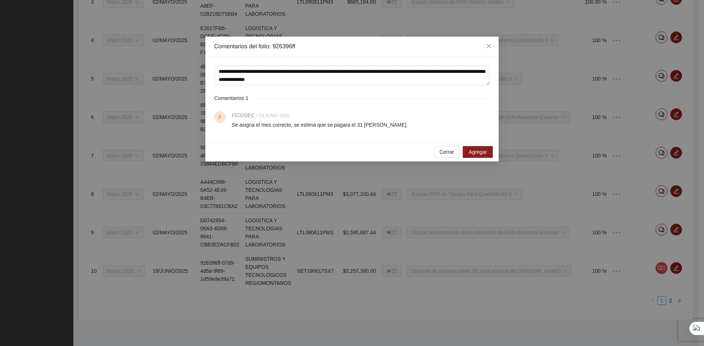
click at [250, 125] on span "Se asigna el mes correcto, se estima que se pagara el 31 [PERSON_NAME]." at bounding box center [320, 125] width 176 height 6
click at [269, 142] on icon at bounding box center [267, 144] width 5 height 5
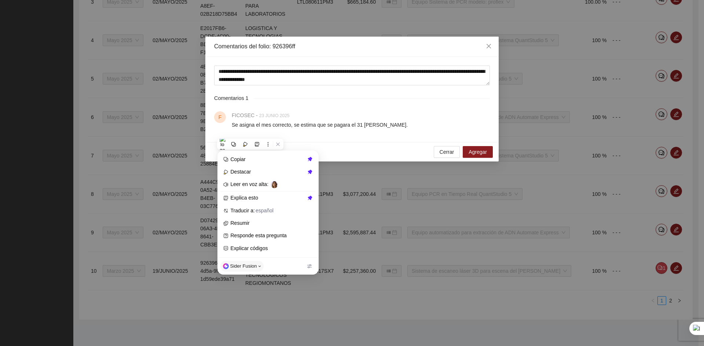
click at [334, 113] on h4 "FICOSEC - 23 JUNIO 2025" at bounding box center [356, 115] width 249 height 8
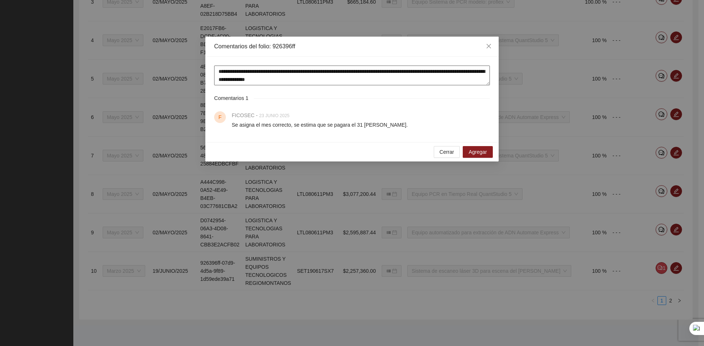
click at [419, 72] on textarea "**********" at bounding box center [352, 76] width 276 height 20
drag, startPoint x: 327, startPoint y: 80, endPoint x: 213, endPoint y: 66, distance: 114.2
click at [213, 66] on div "**********" at bounding box center [351, 99] width 293 height 85
click at [448, 152] on span "Cerrar" at bounding box center [447, 152] width 15 height 8
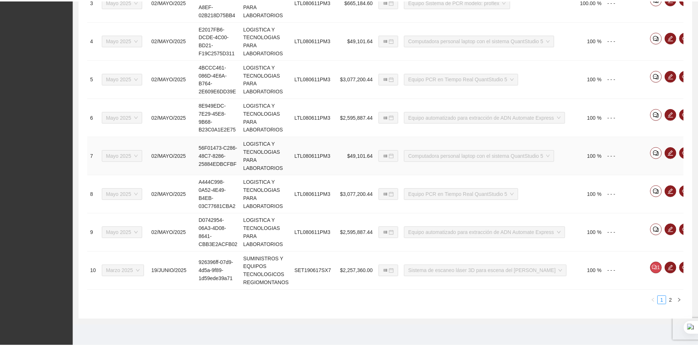
scroll to position [416, 0]
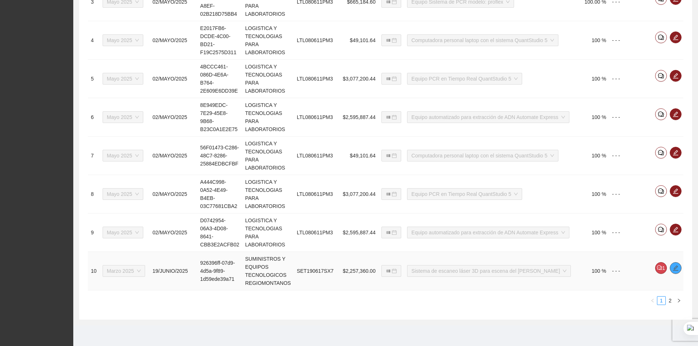
click at [673, 271] on icon "edit" at bounding box center [676, 268] width 6 height 6
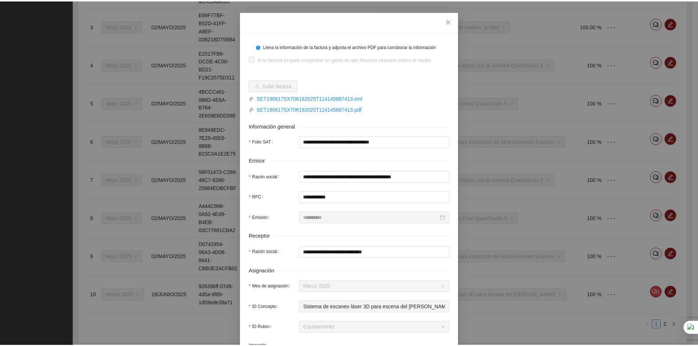
scroll to position [0, 0]
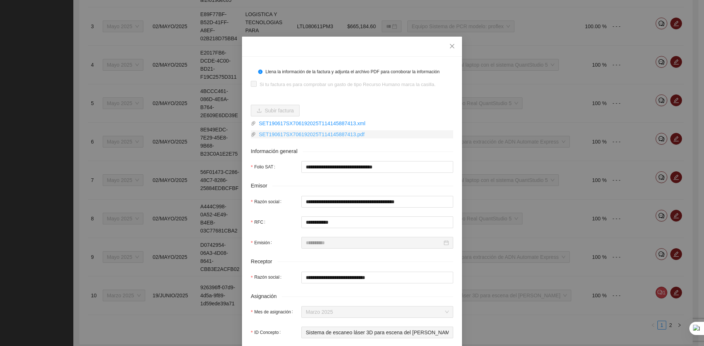
click at [309, 135] on link "SET190617SX706192025T114145887413.pdf" at bounding box center [354, 135] width 197 height 8
click at [451, 45] on icon "close" at bounding box center [452, 46] width 4 height 4
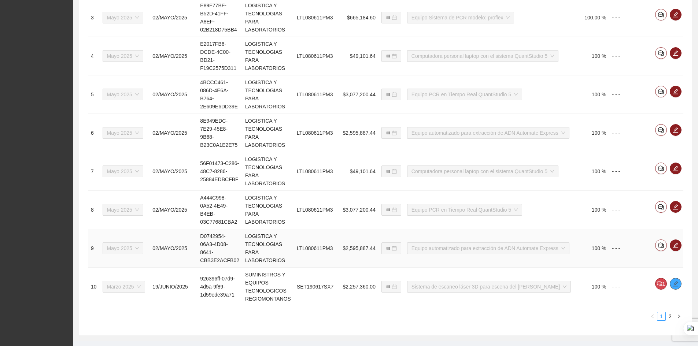
scroll to position [416, 0]
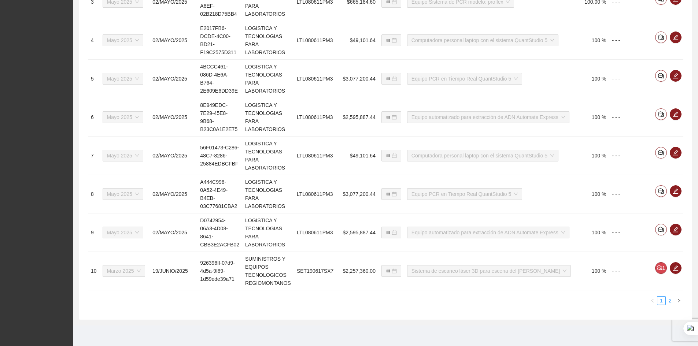
click at [671, 305] on link "2" at bounding box center [670, 301] width 8 height 8
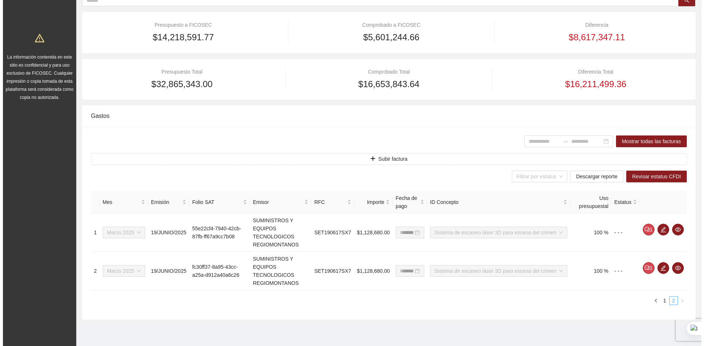
scroll to position [108, 0]
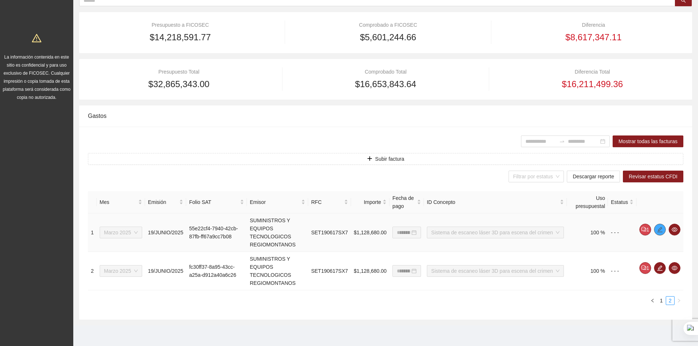
click at [660, 231] on icon "edit" at bounding box center [660, 230] width 6 height 6
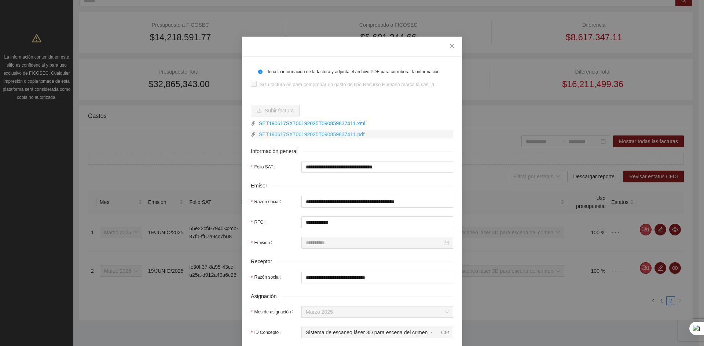
click at [305, 135] on link "SET190617SX706192025T090859837411.pdf" at bounding box center [354, 135] width 197 height 8
click at [451, 49] on icon "close" at bounding box center [452, 46] width 6 height 6
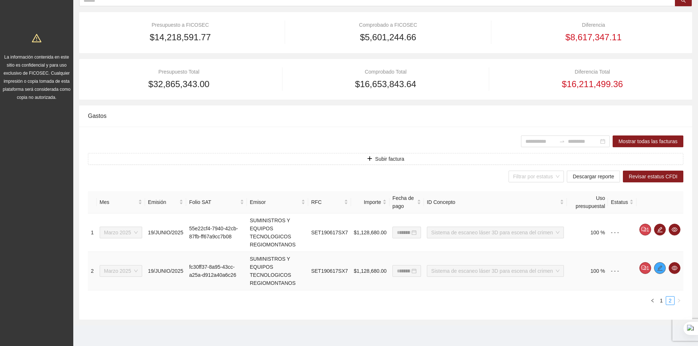
click at [659, 268] on icon "edit" at bounding box center [660, 268] width 6 height 6
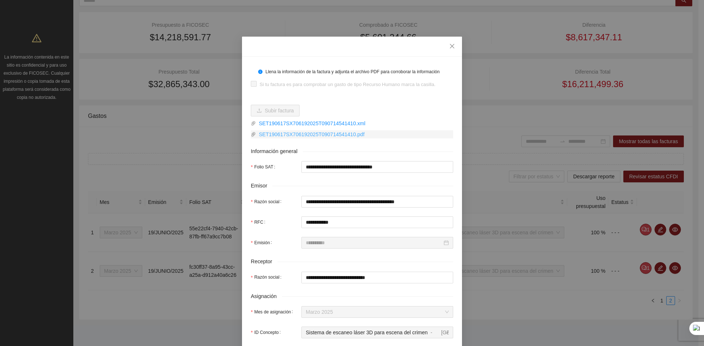
click at [319, 134] on link "SET190617SX706192025T090714541410.pdf" at bounding box center [354, 135] width 197 height 8
click at [449, 48] on icon "close" at bounding box center [452, 46] width 6 height 6
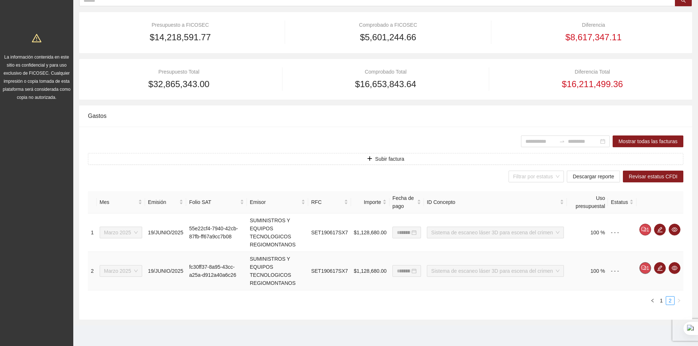
click at [647, 269] on button "1" at bounding box center [646, 268] width 12 height 12
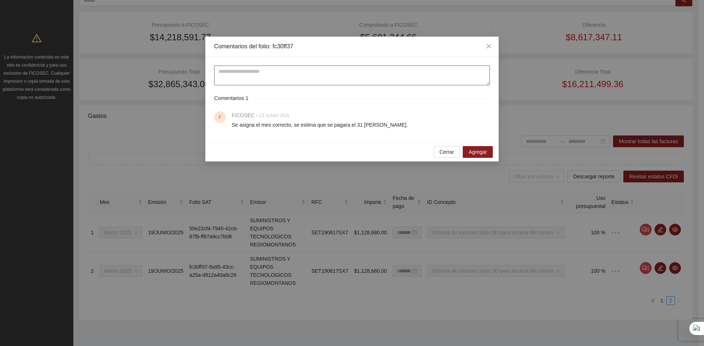
click at [255, 73] on textarea at bounding box center [352, 76] width 276 height 20
click at [441, 153] on span "Cerrar" at bounding box center [447, 152] width 15 height 8
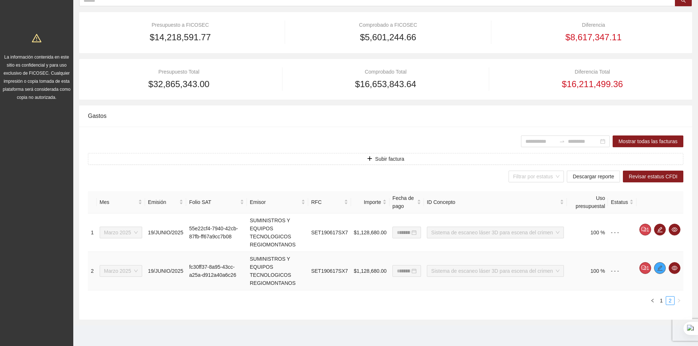
click at [657, 268] on span "edit" at bounding box center [660, 268] width 11 height 6
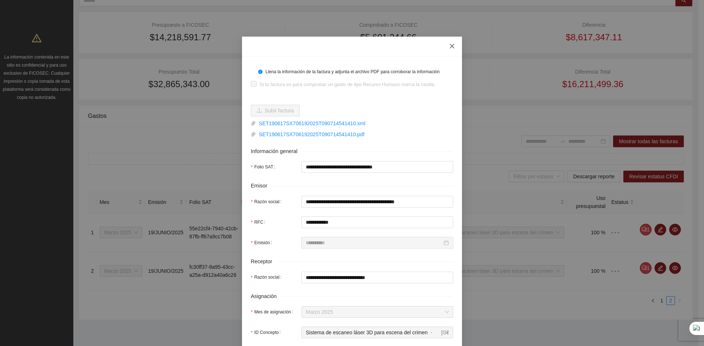
click at [449, 49] on icon "close" at bounding box center [452, 46] width 6 height 6
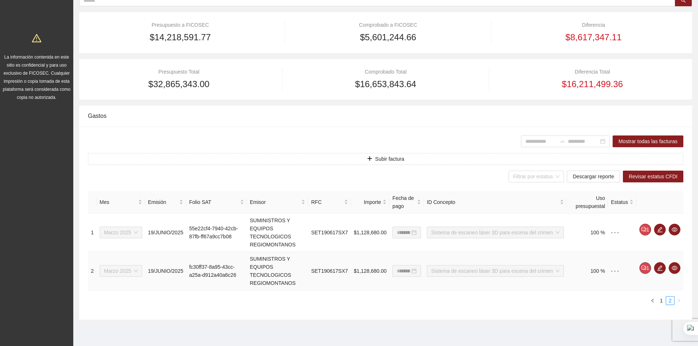
click at [646, 269] on icon "comment" at bounding box center [644, 267] width 5 height 5
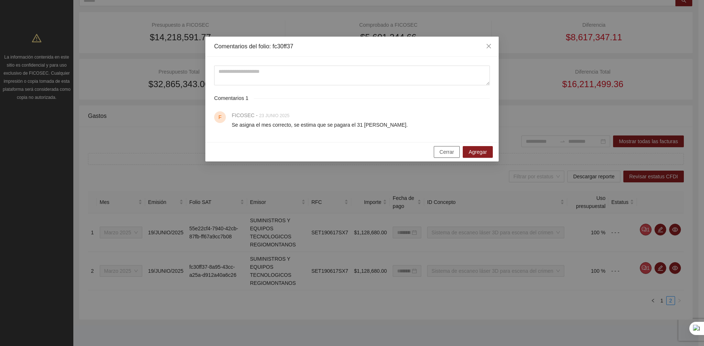
click at [444, 152] on span "Cerrar" at bounding box center [447, 152] width 15 height 8
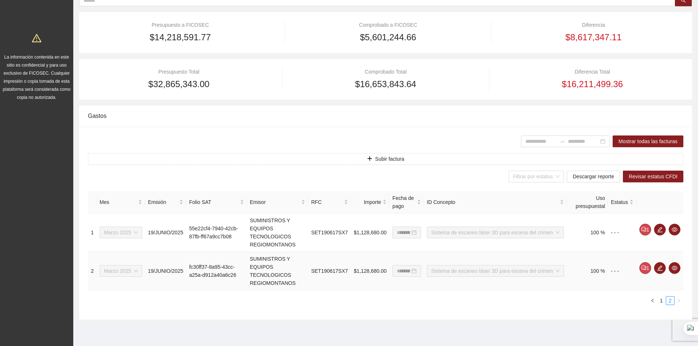
click at [533, 274] on span "Sistema de escaneo láser 3D para escena del crimen" at bounding box center [495, 271] width 128 height 11
click at [662, 271] on button "button" at bounding box center [660, 268] width 12 height 12
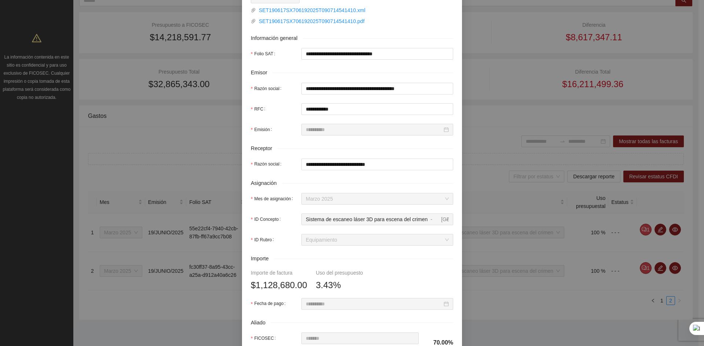
scroll to position [96, 0]
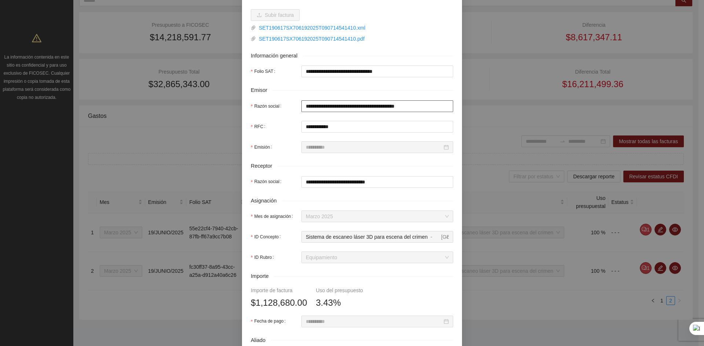
click at [428, 106] on input "**********" at bounding box center [377, 106] width 152 height 12
click at [394, 236] on span "Sistema de escaneo láser 3D para escena del crimen" at bounding box center [367, 237] width 122 height 6
click at [393, 236] on span "Sistema de escaneo láser 3D para escena del crimen" at bounding box center [367, 237] width 122 height 6
click at [513, 180] on div "**********" at bounding box center [352, 173] width 704 height 346
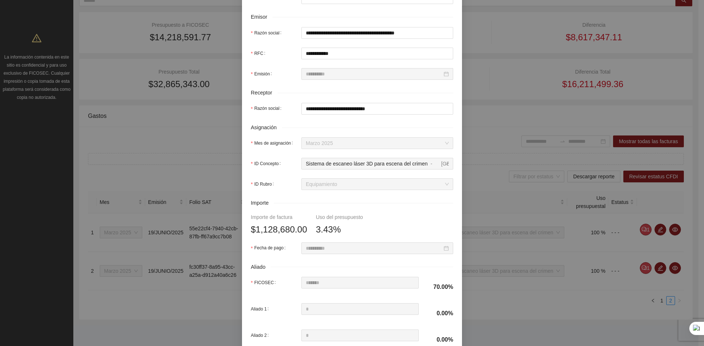
scroll to position [0, 0]
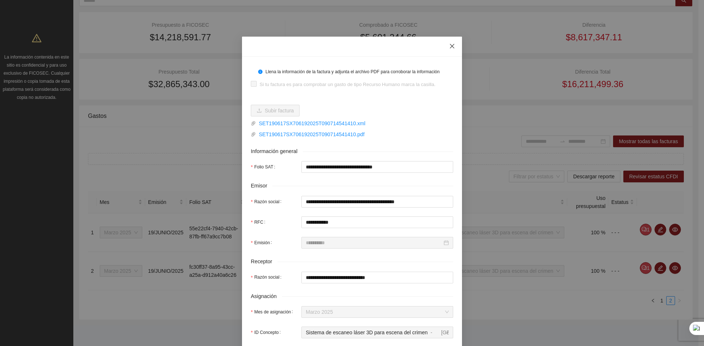
click at [451, 46] on icon "close" at bounding box center [452, 46] width 6 height 6
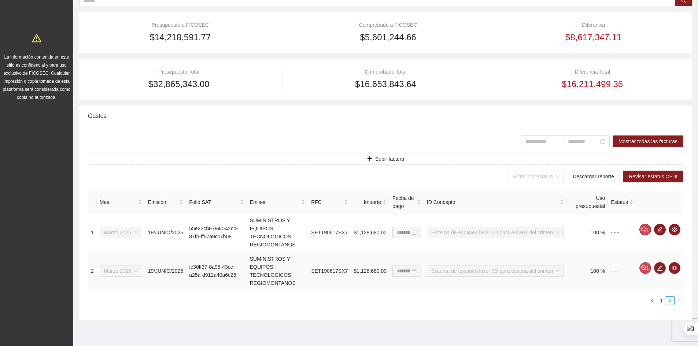
click at [646, 268] on icon "comment" at bounding box center [644, 267] width 5 height 5
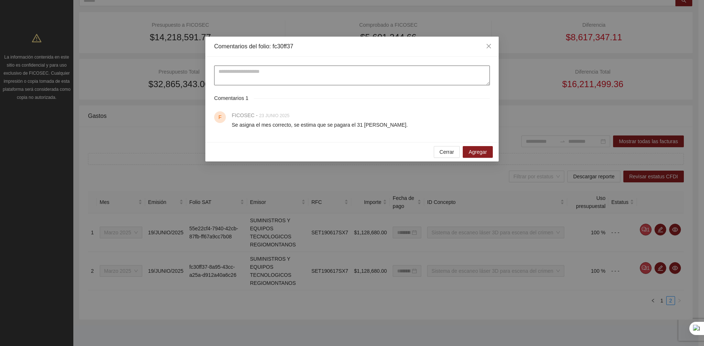
click at [279, 78] on textarea at bounding box center [352, 76] width 276 height 20
paste textarea "**********"
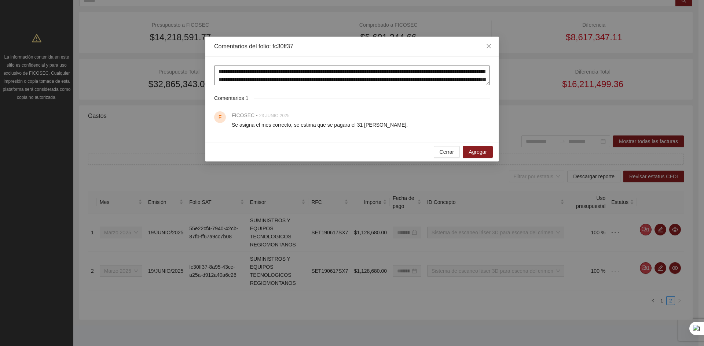
scroll to position [16, 0]
drag, startPoint x: 275, startPoint y: 80, endPoint x: 393, endPoint y: 92, distance: 117.9
click at [393, 92] on div "**********" at bounding box center [351, 99] width 293 height 85
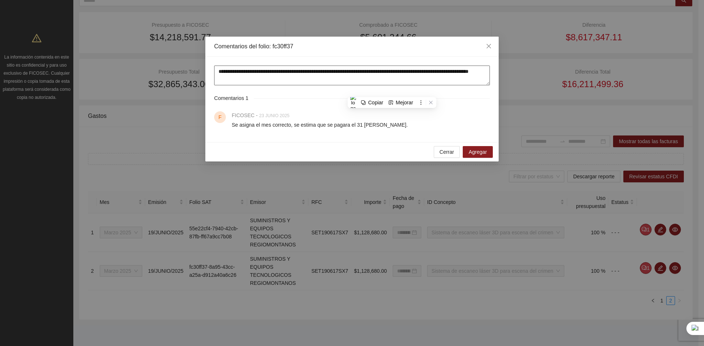
scroll to position [0, 0]
click at [271, 81] on textarea "**********" at bounding box center [352, 76] width 276 height 20
drag, startPoint x: 268, startPoint y: 80, endPoint x: 442, endPoint y: 86, distance: 174.2
click at [442, 86] on div "**********" at bounding box center [351, 99] width 293 height 85
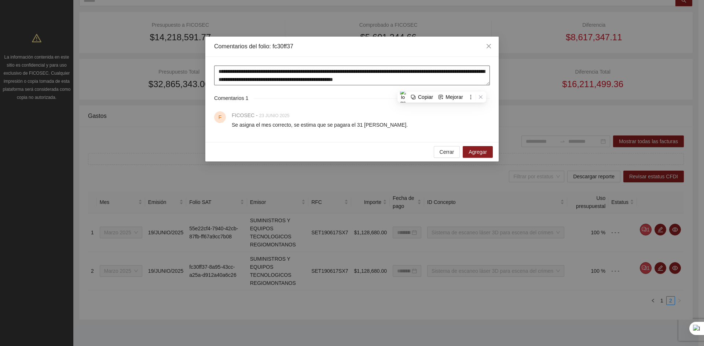
type textarea "**********"
click at [473, 151] on span "Agregar" at bounding box center [477, 152] width 18 height 8
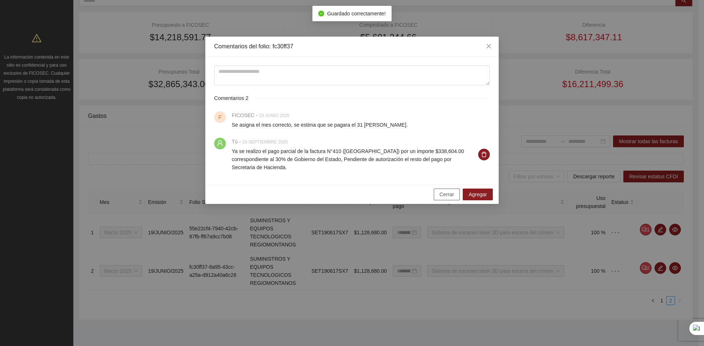
click at [440, 195] on button "Cerrar" at bounding box center [447, 195] width 26 height 12
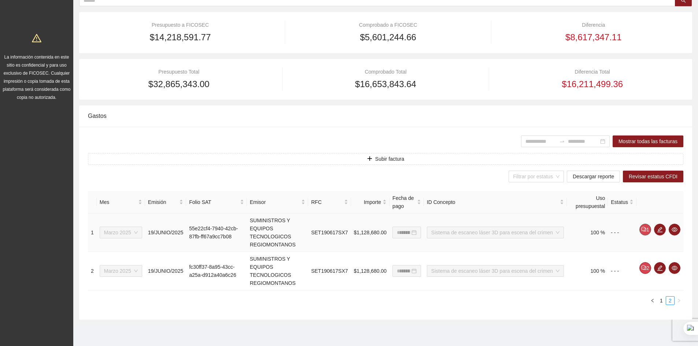
click at [648, 228] on button "1" at bounding box center [646, 230] width 12 height 12
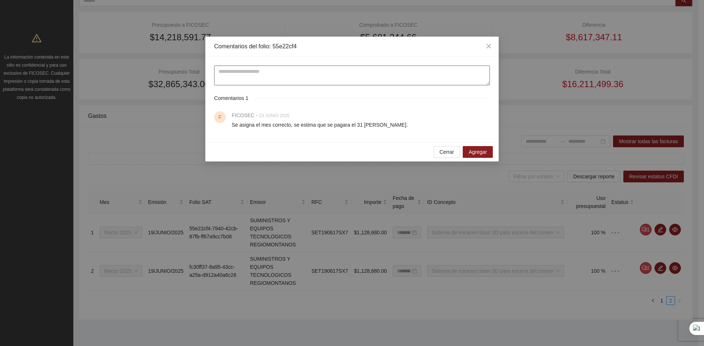
click at [256, 73] on textarea at bounding box center [352, 76] width 276 height 20
paste textarea "**********"
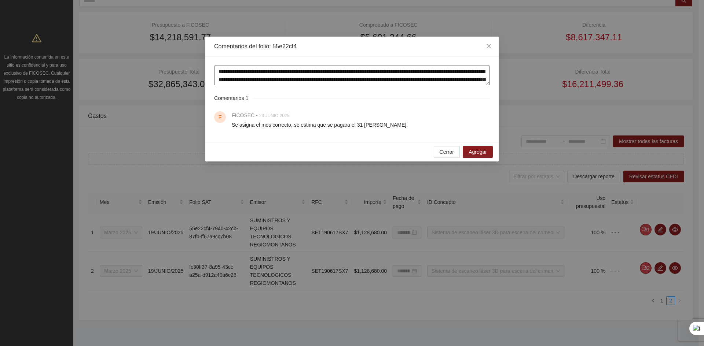
drag, startPoint x: 313, startPoint y: 71, endPoint x: 328, endPoint y: 78, distance: 16.8
click at [328, 78] on textarea "**********" at bounding box center [352, 76] width 276 height 20
drag, startPoint x: 276, startPoint y: 80, endPoint x: 267, endPoint y: 82, distance: 8.8
click at [267, 82] on textarea "**********" at bounding box center [352, 76] width 276 height 20
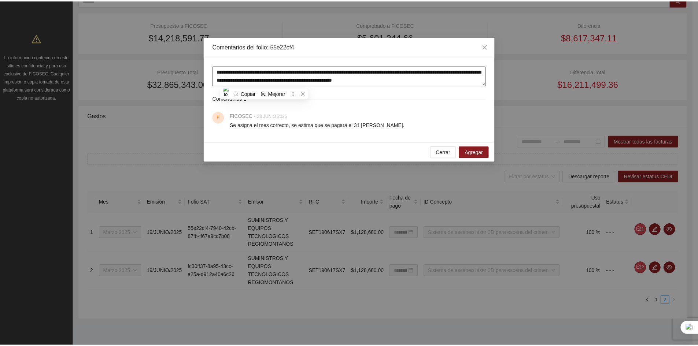
scroll to position [0, 0]
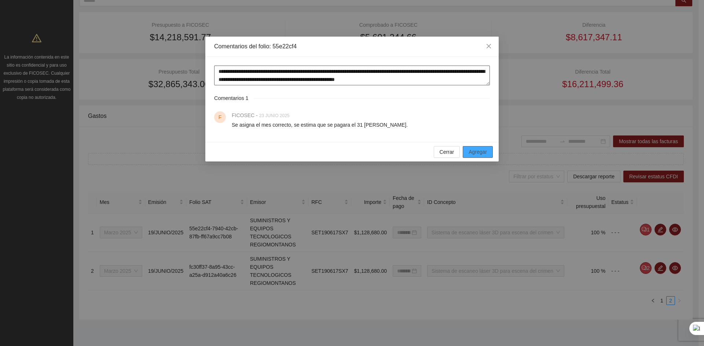
type textarea "**********"
click at [470, 154] on span "Agregar" at bounding box center [477, 152] width 18 height 8
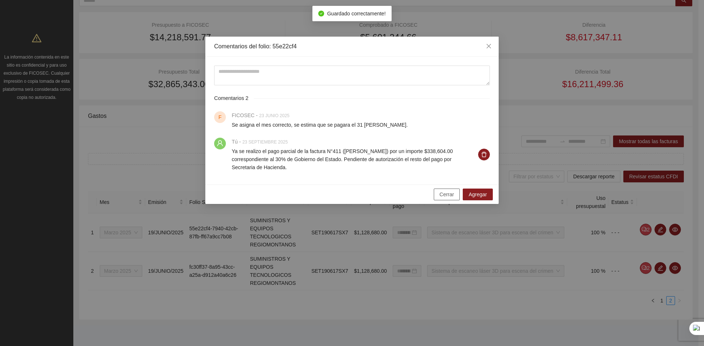
click at [452, 194] on span "Cerrar" at bounding box center [447, 195] width 15 height 8
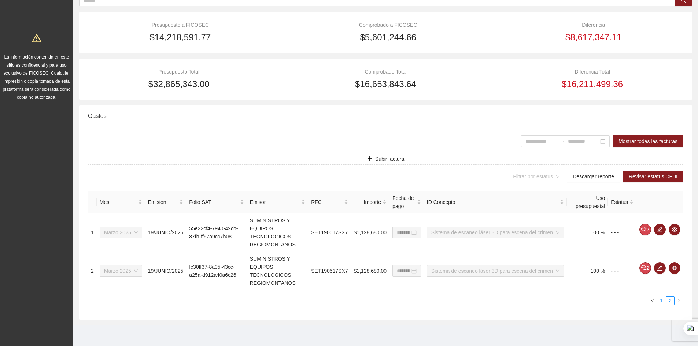
click at [660, 302] on link "1" at bounding box center [662, 301] width 8 height 8
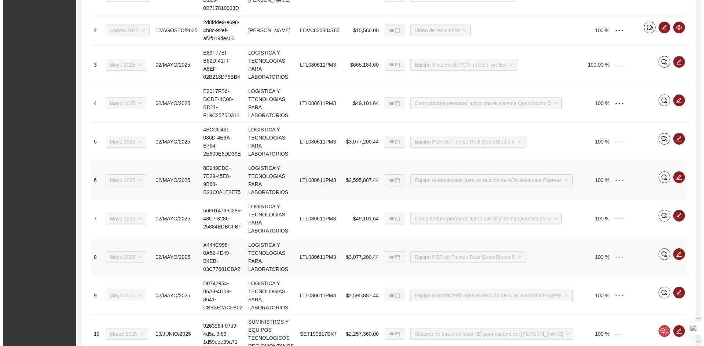
scroll to position [424, 0]
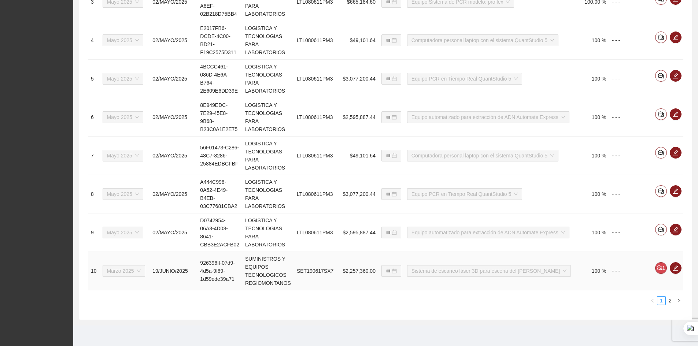
click at [655, 266] on div "1" at bounding box center [661, 268] width 12 height 12
click at [655, 270] on button "1" at bounding box center [661, 268] width 12 height 12
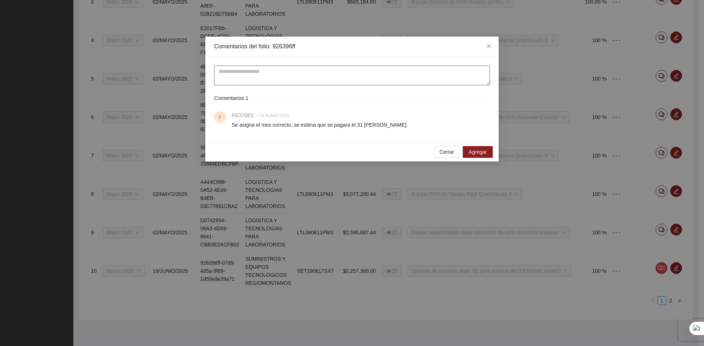
click at [254, 75] on textarea at bounding box center [352, 76] width 276 height 20
paste textarea "**********"
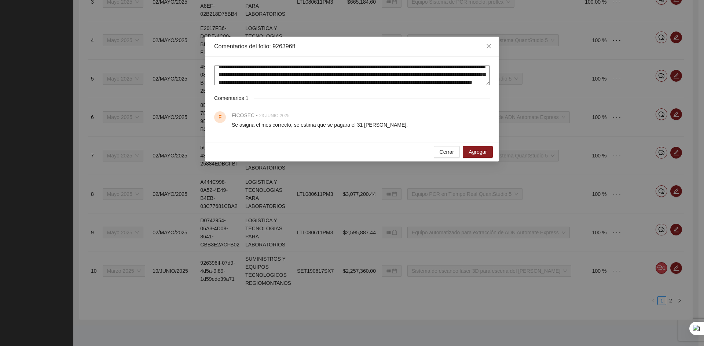
scroll to position [16, 0]
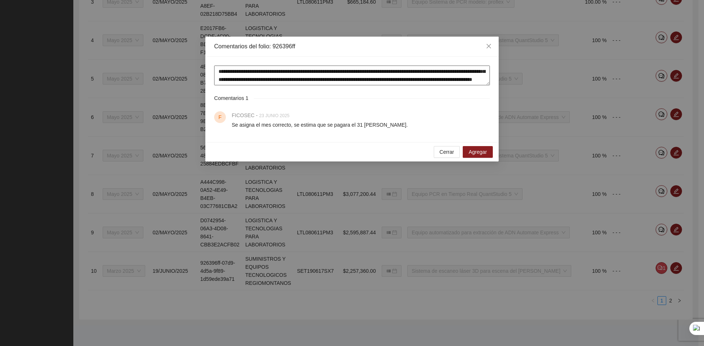
drag, startPoint x: 313, startPoint y: 71, endPoint x: 323, endPoint y: 74, distance: 10.7
click at [323, 74] on textarea "**********" at bounding box center [352, 76] width 276 height 20
type textarea "**********"
click at [473, 150] on span "Agregar" at bounding box center [477, 152] width 18 height 8
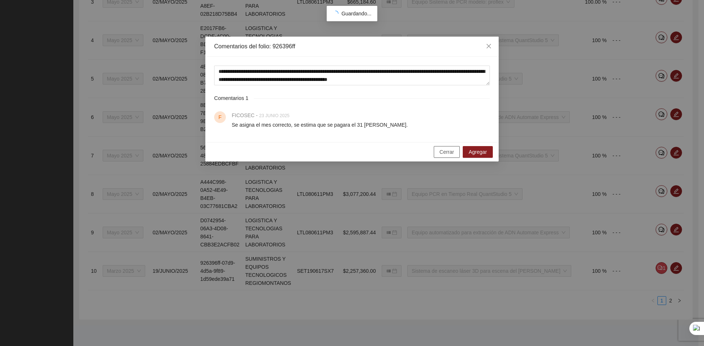
click at [445, 150] on span "Cerrar" at bounding box center [447, 152] width 15 height 8
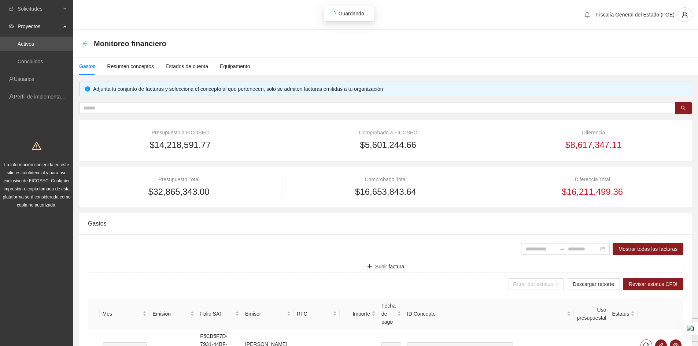
click at [85, 45] on icon "arrow-left" at bounding box center [85, 44] width 6 height 6
click at [84, 44] on icon "arrow-left" at bounding box center [85, 44] width 6 height 6
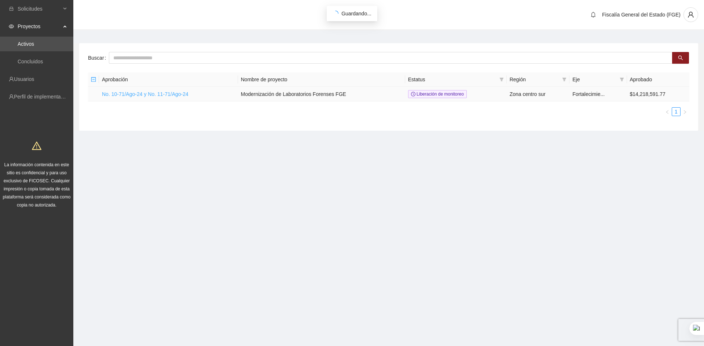
click at [136, 95] on link "No. 10-71/Ago-24 y No. 11-71/Ago-24" at bounding box center [145, 94] width 87 height 6
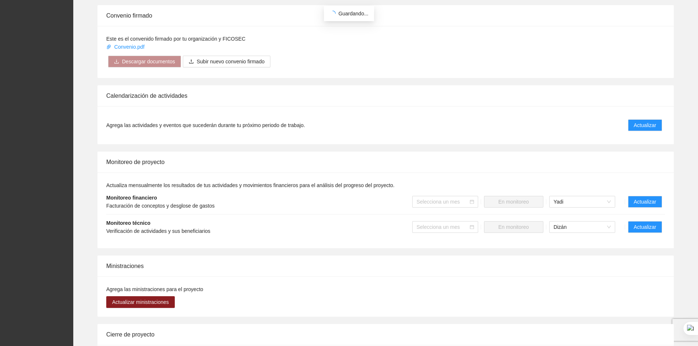
scroll to position [333, 0]
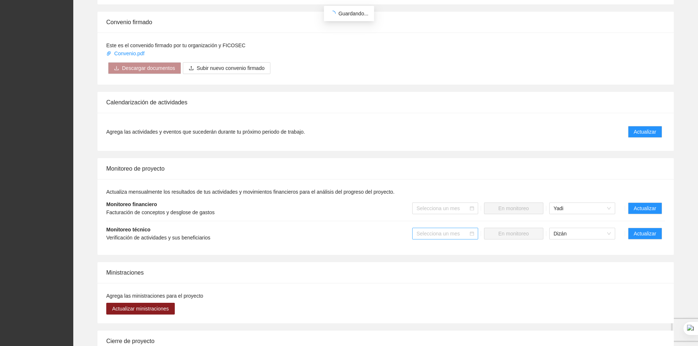
click at [455, 234] on input "search" at bounding box center [443, 233] width 52 height 11
click at [422, 332] on div "Mayo 2025" at bounding box center [445, 331] width 57 height 8
click at [470, 235] on icon "calendar" at bounding box center [472, 234] width 4 height 4
click at [450, 235] on span "Mayo 2025" at bounding box center [445, 233] width 57 height 11
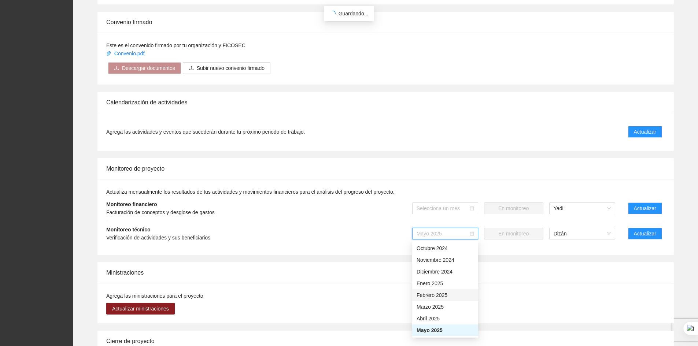
scroll to position [49, 0]
click at [431, 294] on div "Junio 2025" at bounding box center [445, 293] width 57 height 8
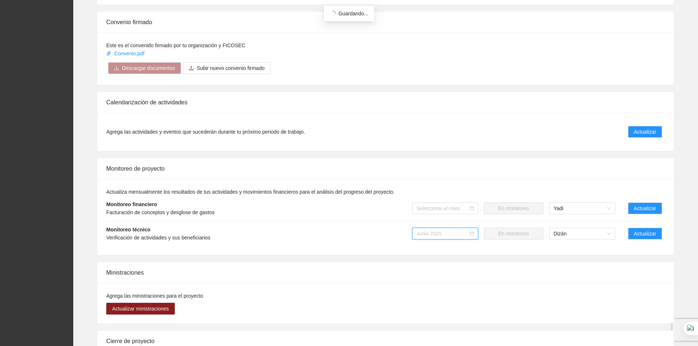
click at [454, 234] on span "Junio 2025" at bounding box center [445, 233] width 57 height 11
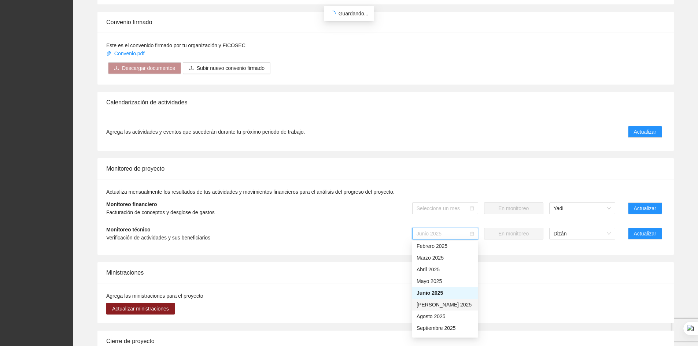
click at [425, 306] on div "[PERSON_NAME] 2025" at bounding box center [445, 305] width 57 height 8
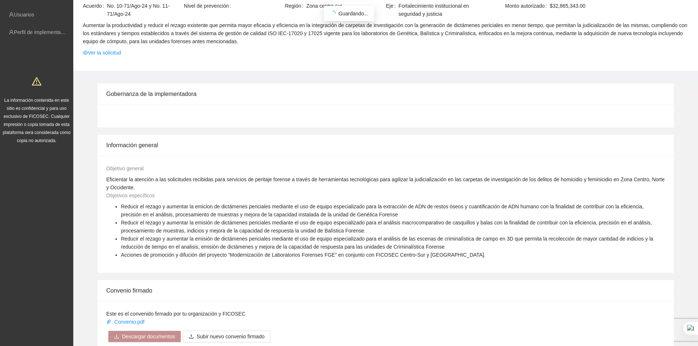
scroll to position [64, 0]
